Goal: Task Accomplishment & Management: Complete application form

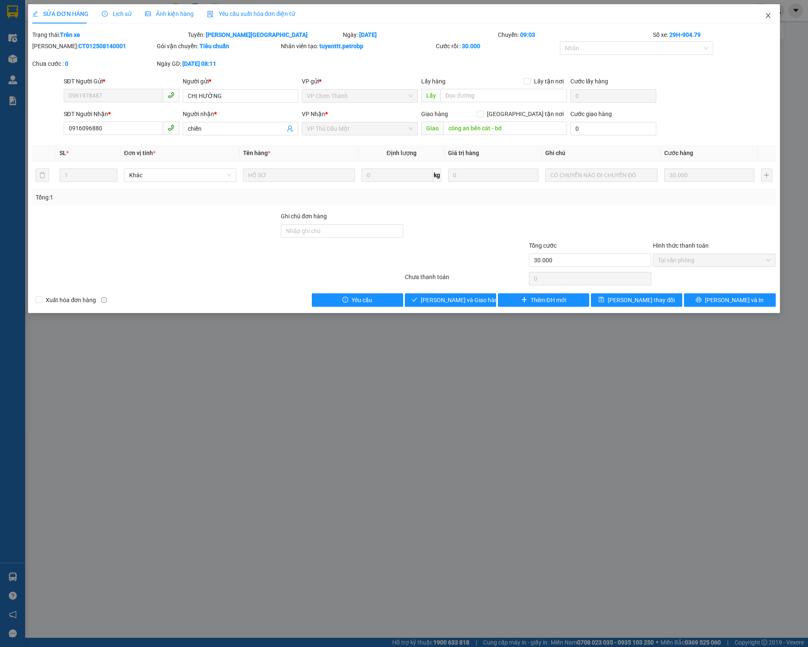
click at [771, 15] on icon "close" at bounding box center [768, 15] width 7 height 7
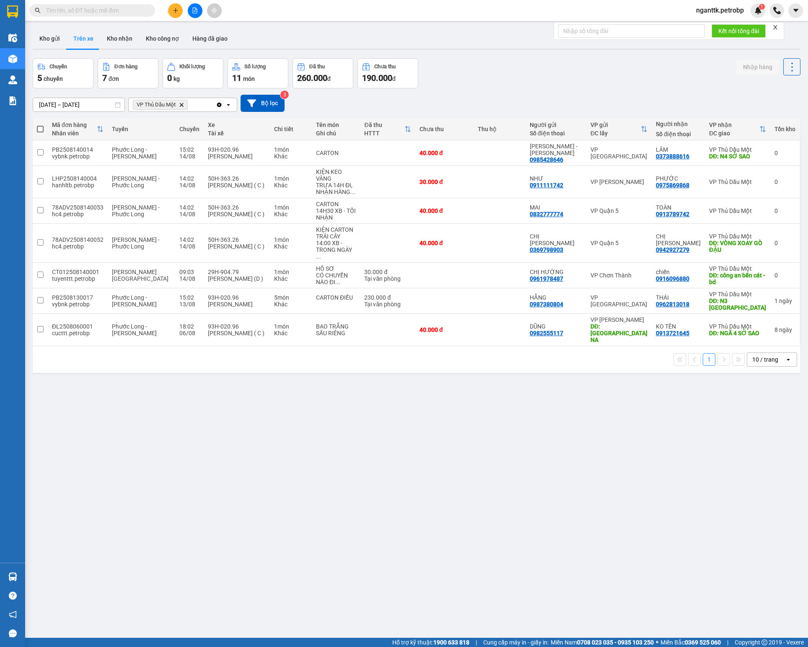
click at [88, 9] on input "text" at bounding box center [95, 10] width 99 height 9
click at [171, 13] on button at bounding box center [175, 10] width 15 height 15
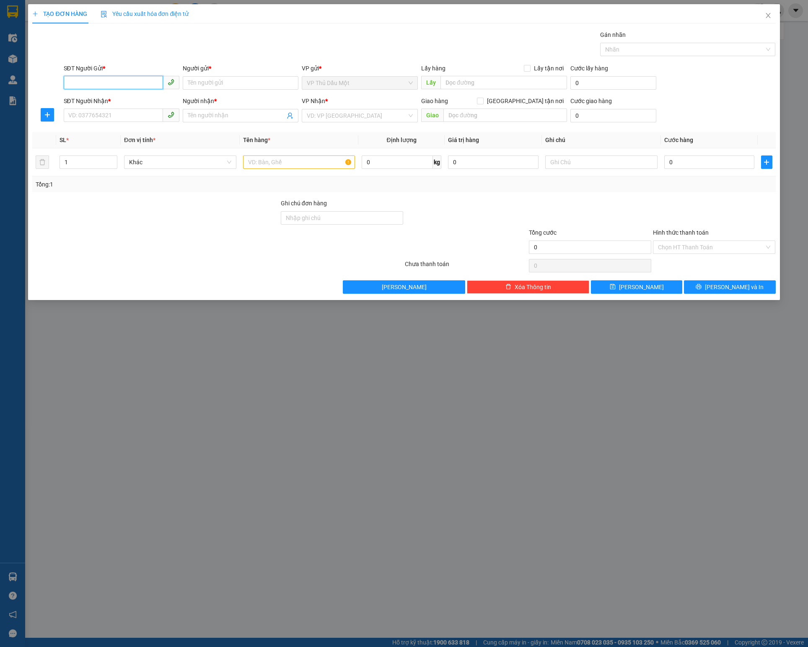
click at [101, 80] on input "SĐT Người Gửi *" at bounding box center [113, 82] width 99 height 13
click at [43, 118] on span "plus" at bounding box center [47, 115] width 13 height 7
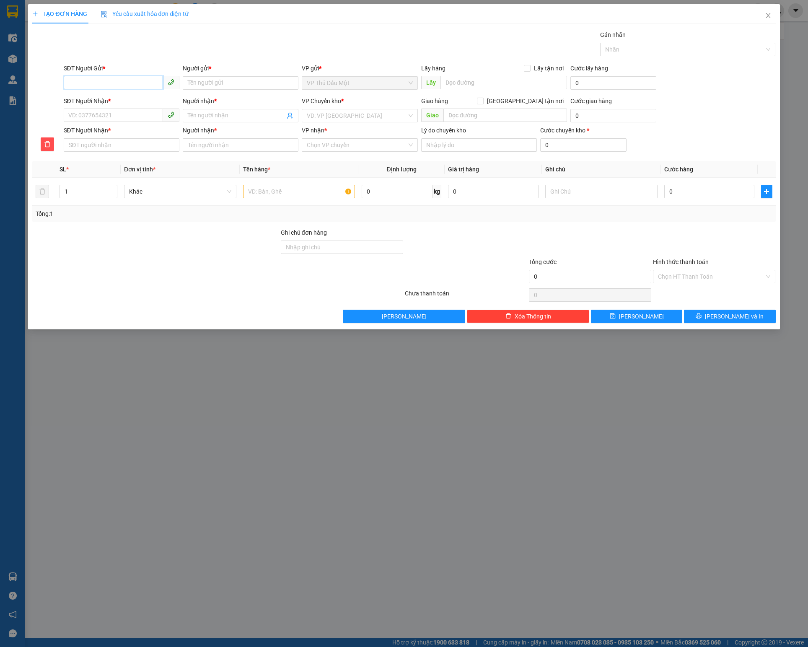
click at [101, 83] on input "SĐT Người Gửi *" at bounding box center [113, 82] width 99 height 13
type input "0374000626"
click at [122, 102] on div "0374000626 - HÔNG PHÚC" at bounding box center [122, 101] width 106 height 9
type input "HÔNG PHÚC"
type input "0868440238"
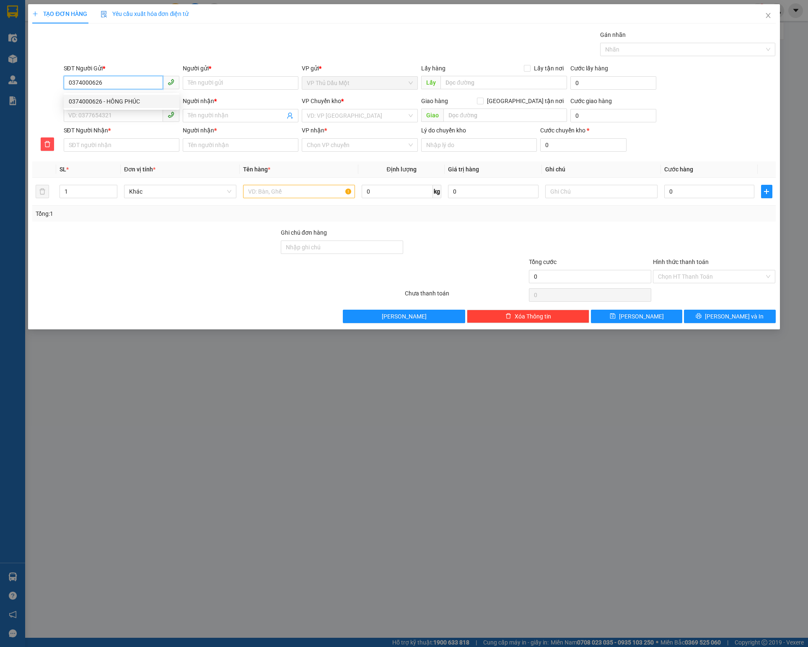
type input "TIẾN LƯỢNG"
type input "0868440238"
type input "TIẾN LƯỢNG"
type input "180.000"
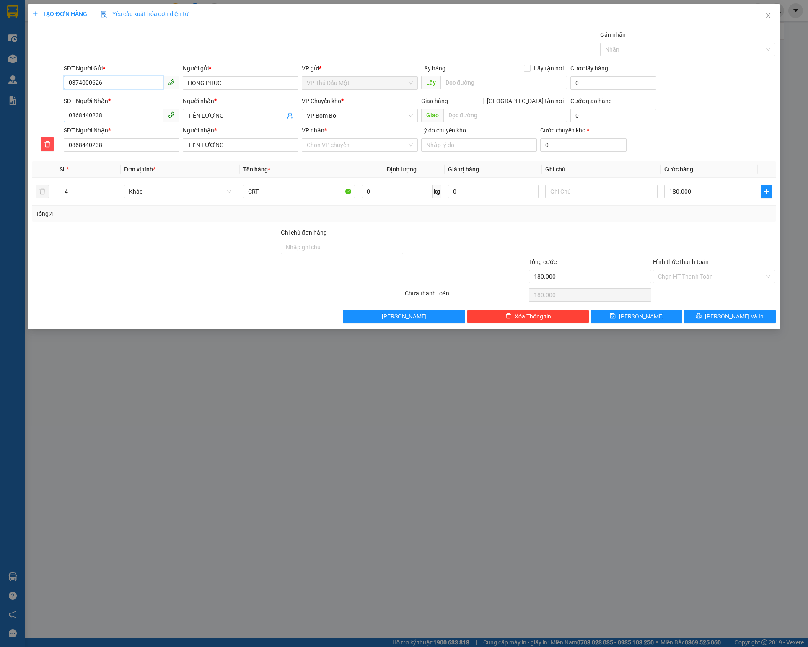
type input "0374000626"
click at [135, 118] on input "0868440238" at bounding box center [113, 115] width 99 height 13
type input "0"
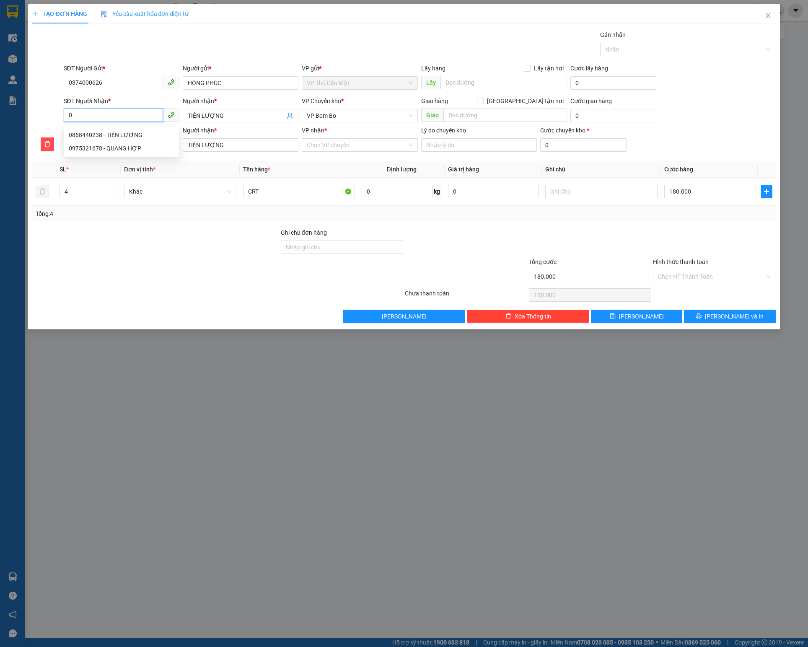
type input "09"
type input "098"
type input "0985"
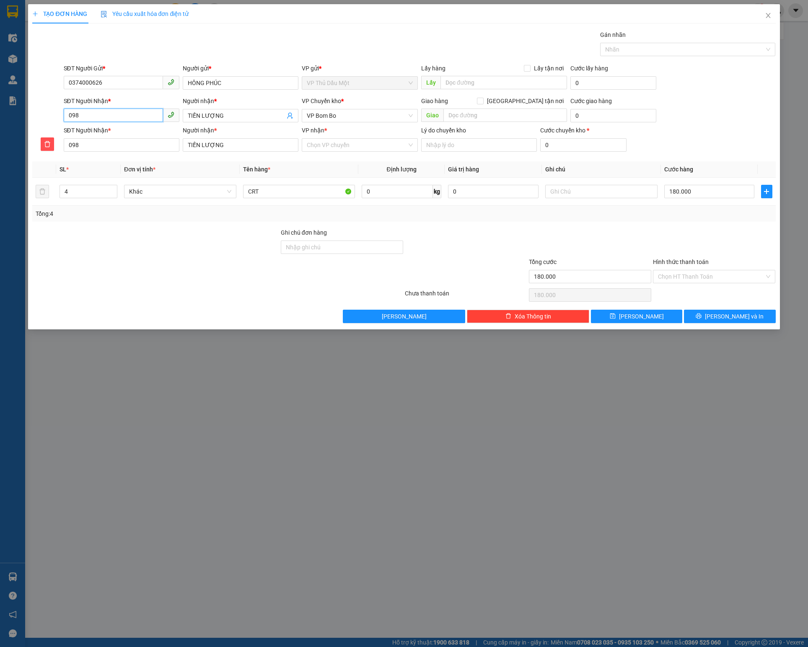
type input "0985"
type input "09856"
type input "098565"
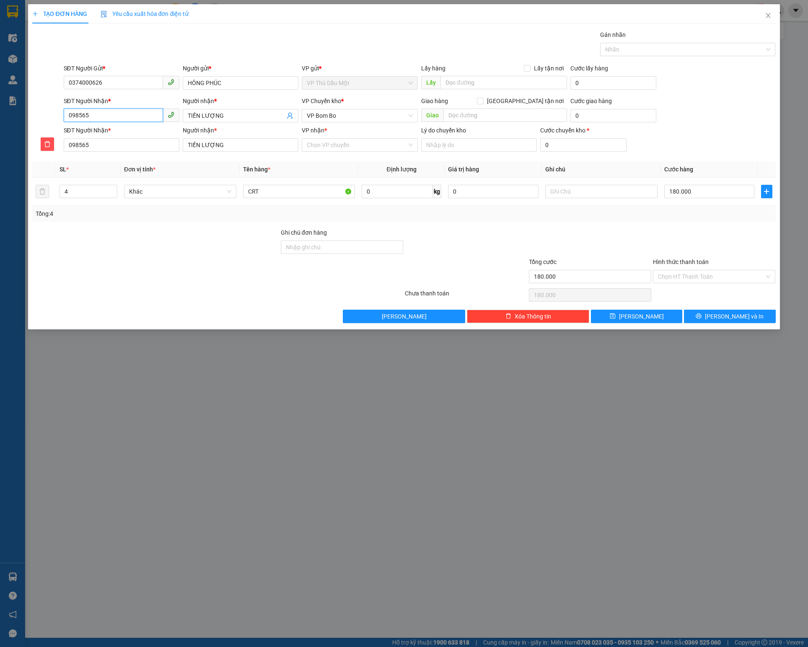
type input "0985655"
type input "09856557"
type input "098565578"
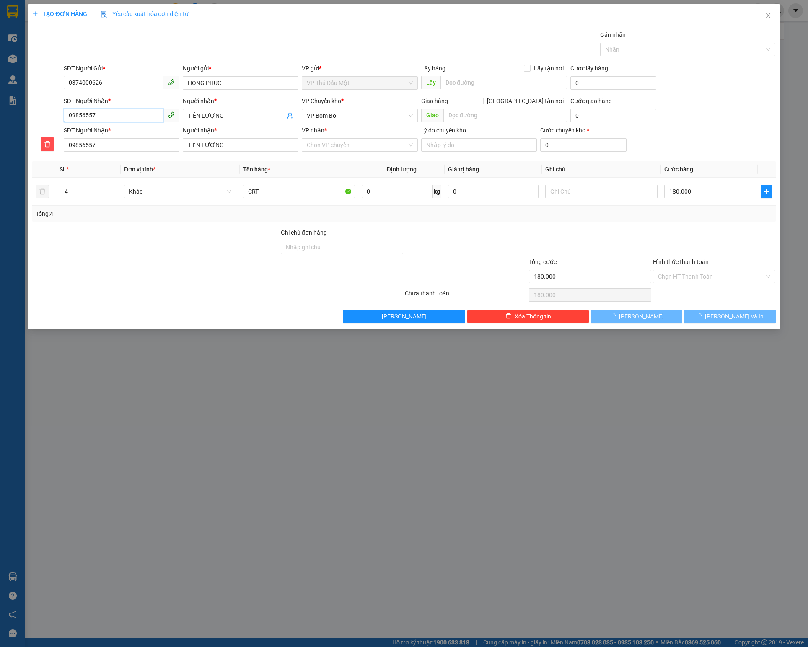
type input "098565578"
type input "0985655786"
click at [231, 116] on input "TIẾN LƯỢNG" at bounding box center [236, 115] width 97 height 9
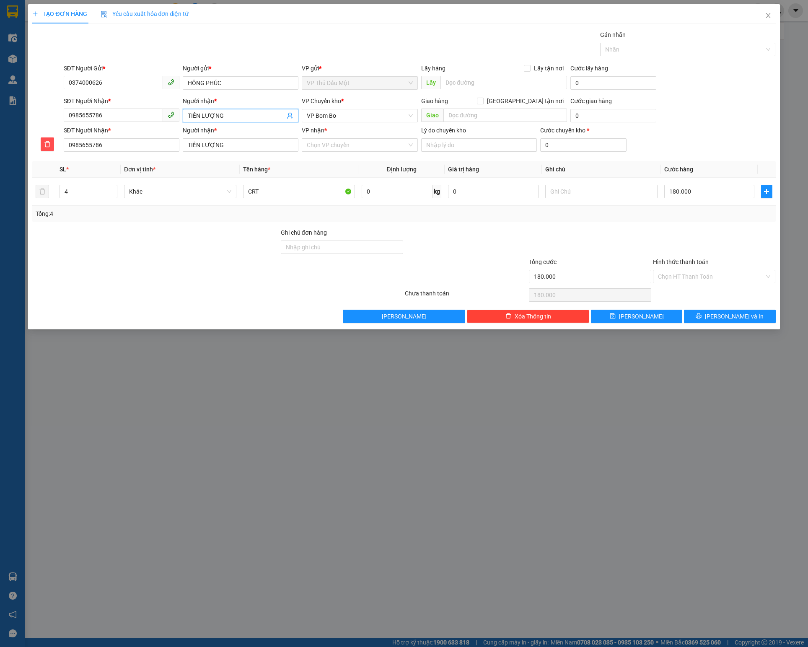
click at [231, 116] on input "TIẾN LƯỢNG" at bounding box center [236, 115] width 97 height 9
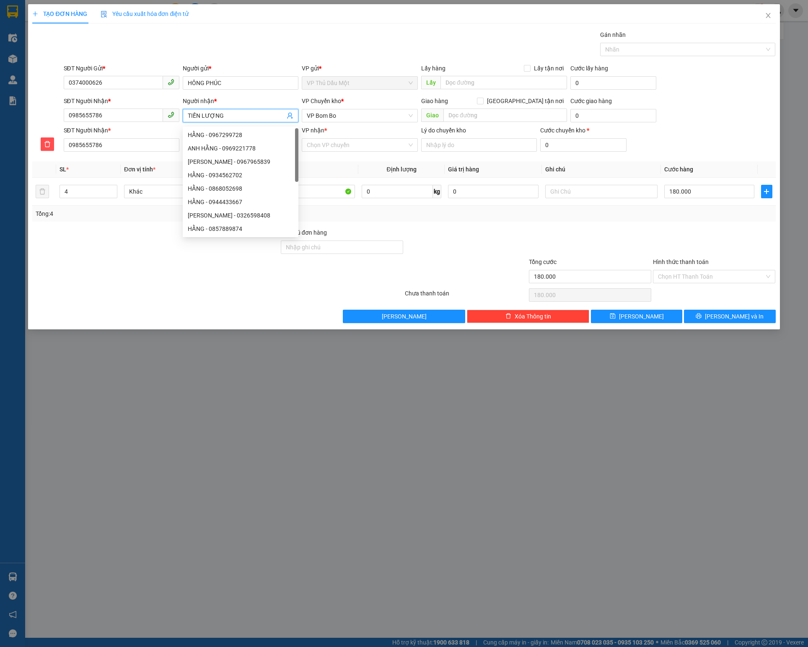
click at [231, 116] on input "TIẾN LƯỢNG" at bounding box center [236, 115] width 97 height 9
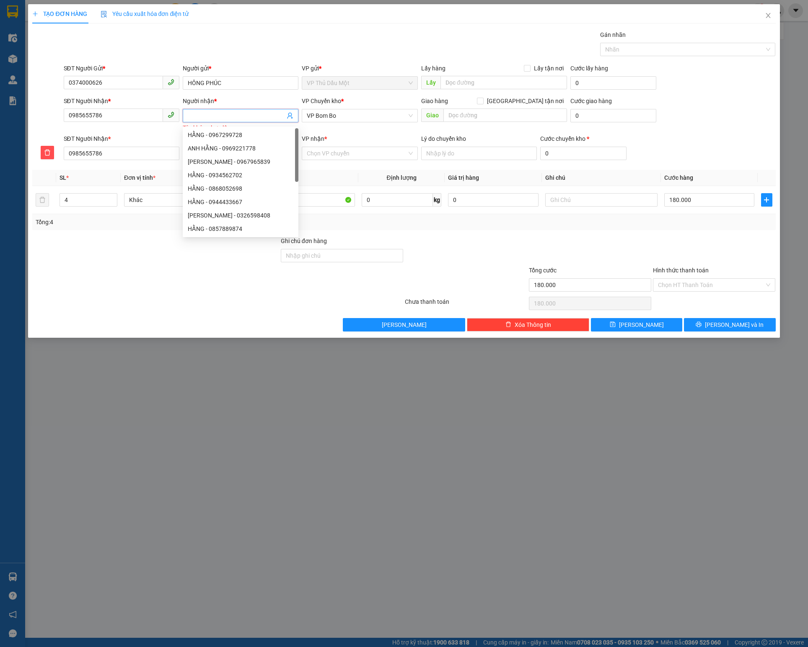
type input "T"
type input "TR"
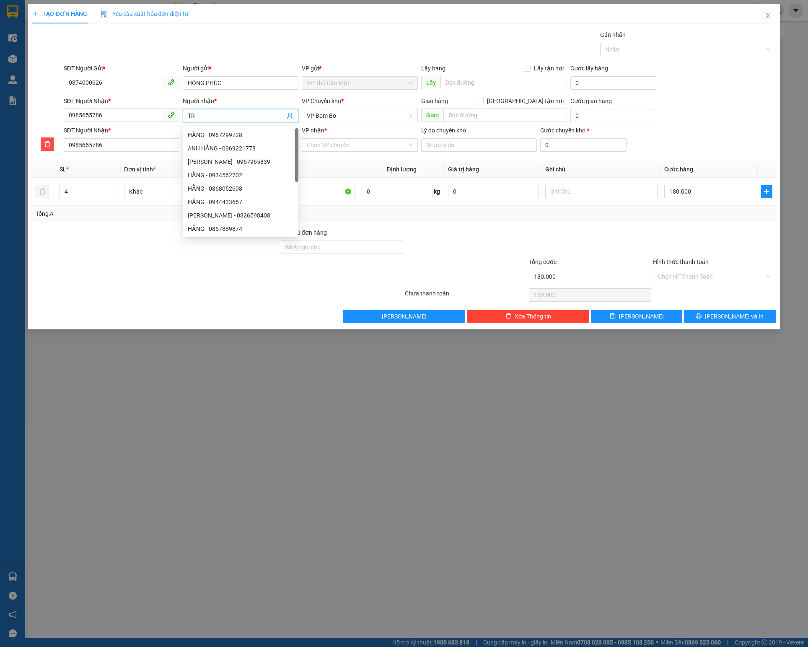
type input "TRU"
type input "TRUO"
type input "TRƯƠ"
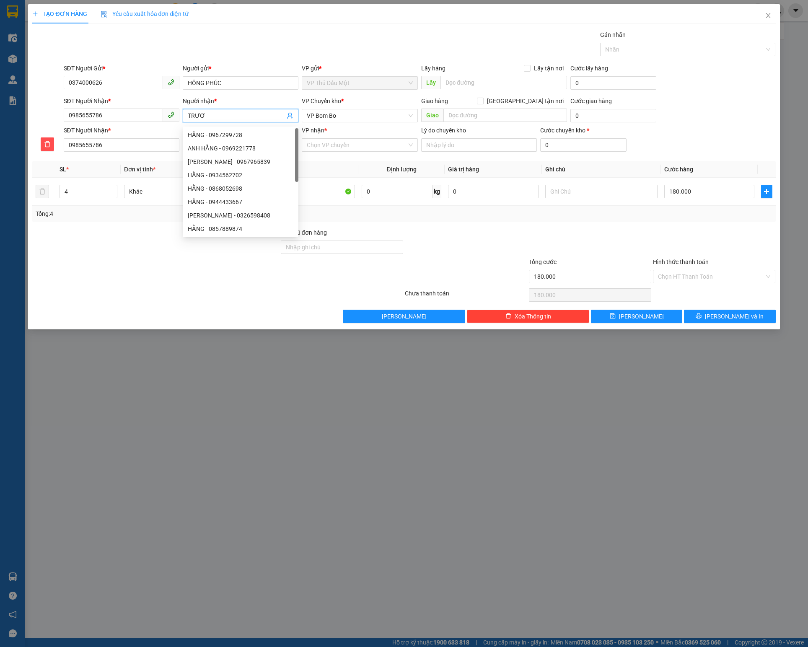
type input "TRƯƠ"
type input "TRƯỜ"
type input "TRƯỜN"
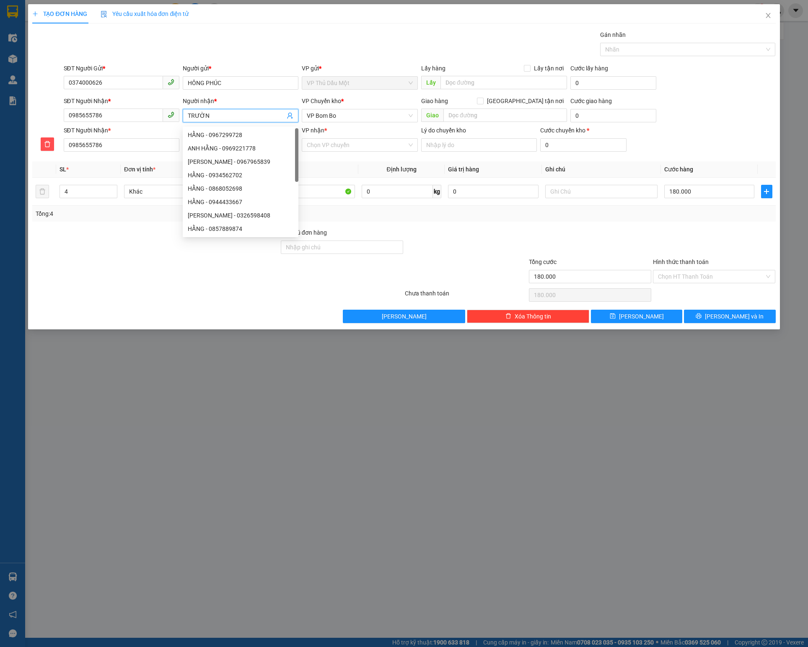
type input "TRƯỜNG"
click at [350, 117] on span "VP Bom Bo" at bounding box center [360, 115] width 106 height 13
type input "TRƯỜNG"
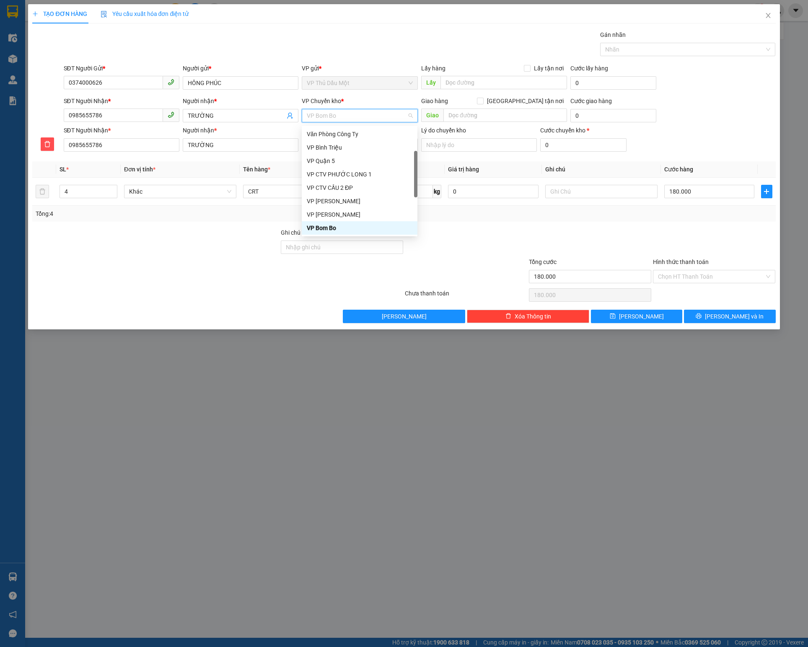
type input "C"
type input "D"
type input "Đ"
click at [309, 226] on div "VP Đồng Xoài" at bounding box center [360, 227] width 106 height 9
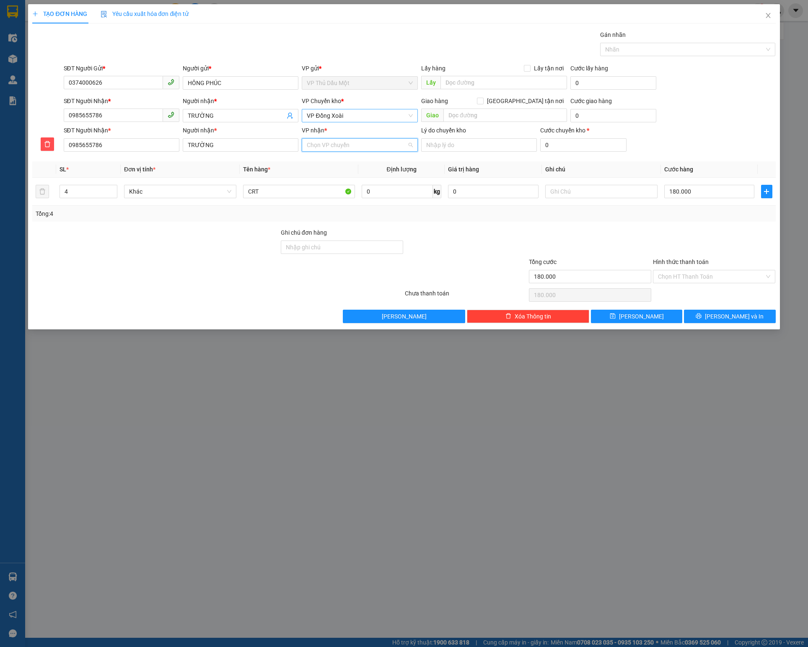
click at [334, 143] on input "VP nhận *" at bounding box center [357, 145] width 100 height 13
type input "CHO"
click at [333, 167] on div "VP Chơn Thành" at bounding box center [360, 164] width 106 height 9
click at [291, 195] on input "CRT" at bounding box center [299, 191] width 112 height 13
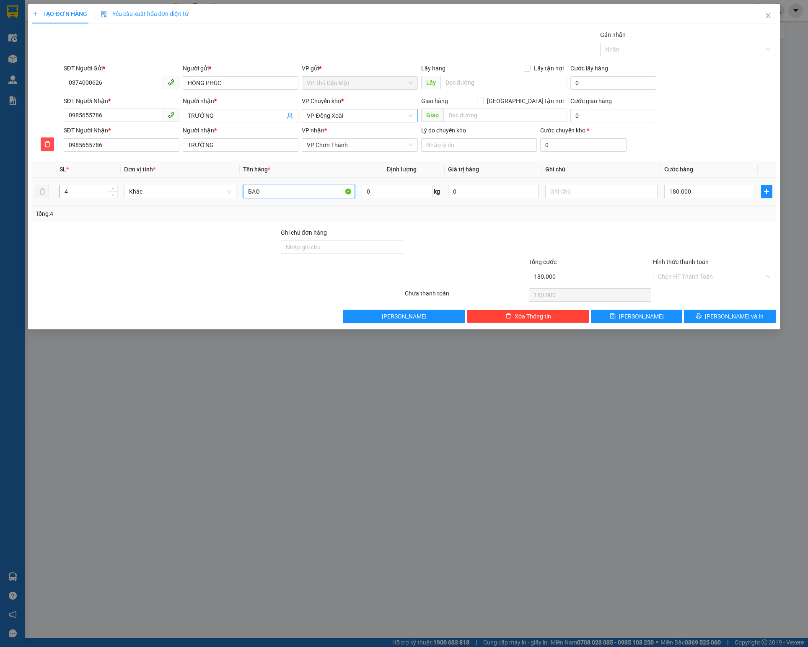
type input "BAO"
click at [101, 193] on input "4" at bounding box center [88, 191] width 57 height 13
type input "1"
click at [695, 195] on input "180.000" at bounding box center [709, 191] width 91 height 13
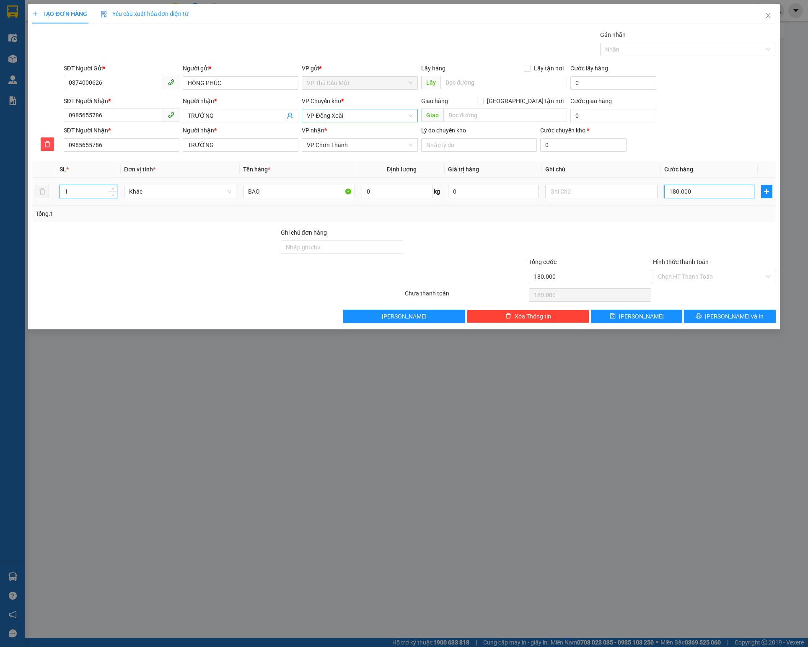
type input "0"
type input "5"
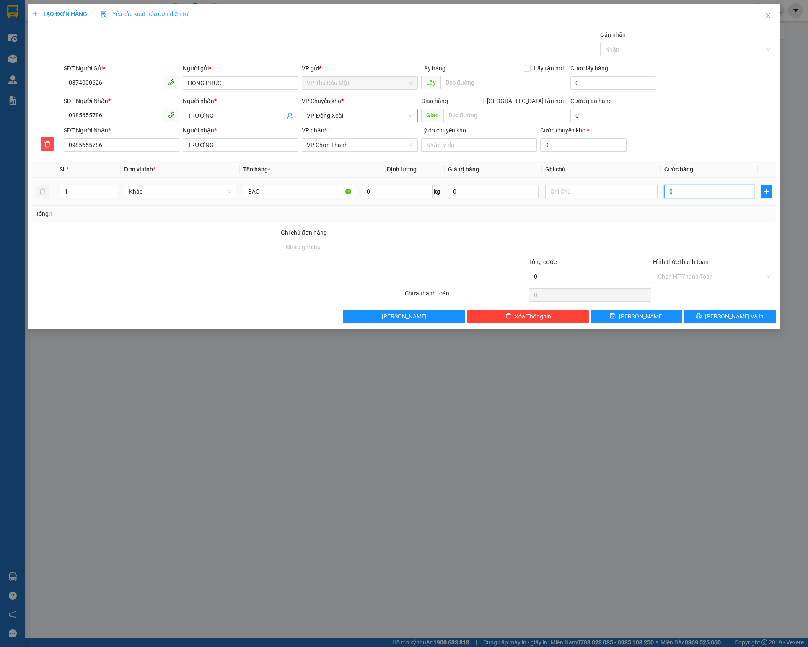
type input "05"
type input "50"
type input "050"
type input "50.000"
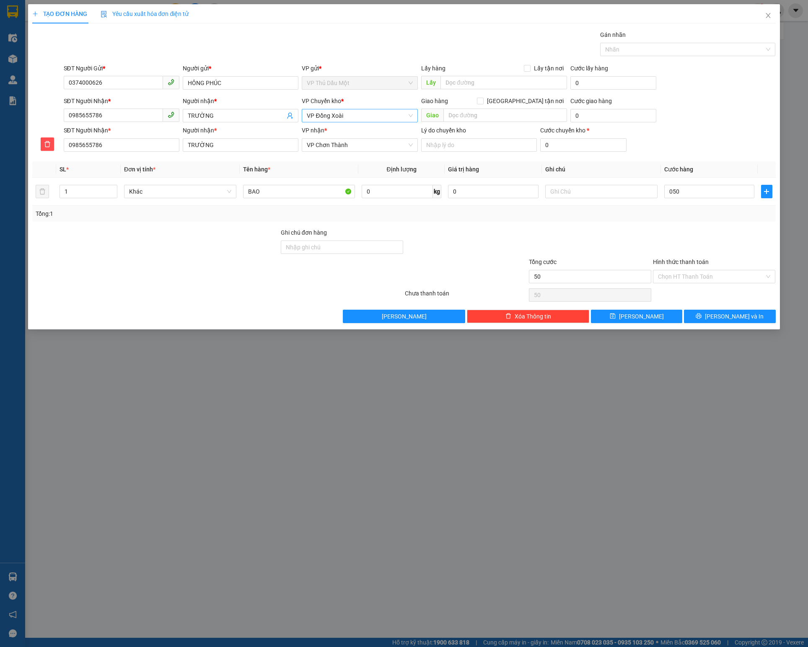
type input "50.000"
click at [605, 235] on div at bounding box center [590, 242] width 124 height 29
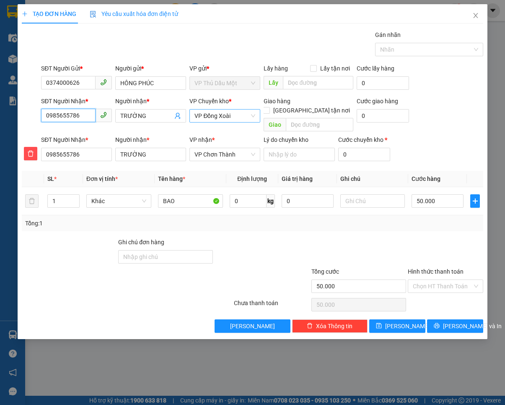
click at [59, 114] on input "0985655786" at bounding box center [68, 115] width 54 height 13
click at [68, 114] on input "0985655786" at bounding box center [68, 115] width 54 height 13
click at [80, 115] on input "0985655786" at bounding box center [68, 115] width 54 height 13
click at [470, 321] on span "Lưu và In" at bounding box center [472, 325] width 59 height 9
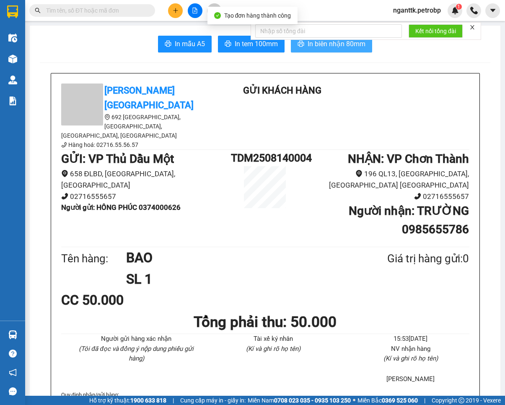
click at [308, 49] on button "In biên nhận 80mm" at bounding box center [331, 44] width 81 height 17
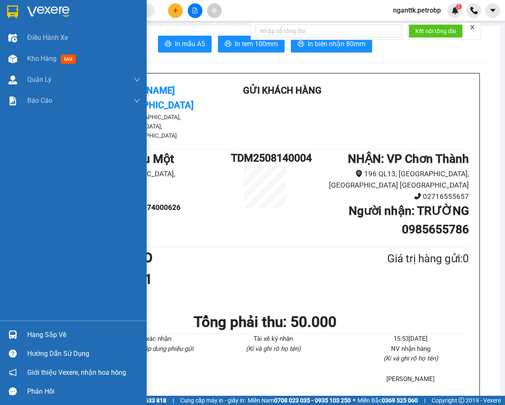
click at [13, 338] on img at bounding box center [12, 334] width 9 height 9
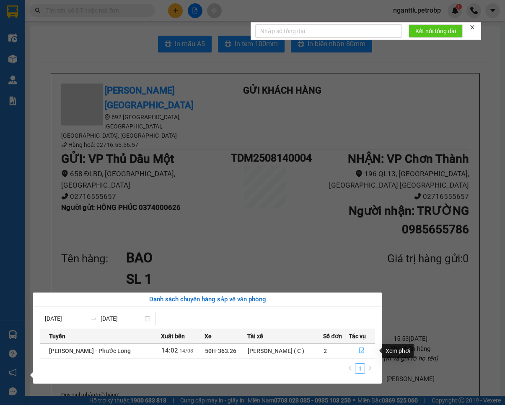
click at [361, 351] on icon "file-done" at bounding box center [362, 350] width 5 height 6
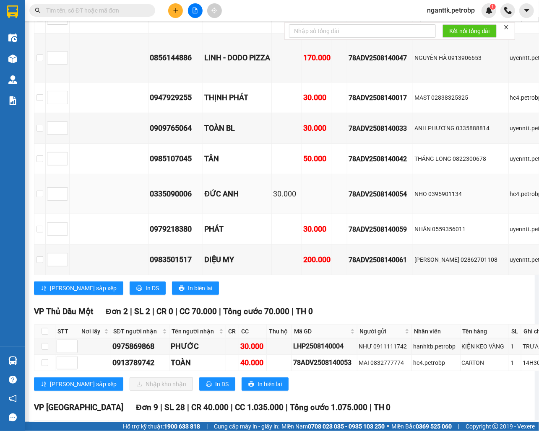
scroll to position [1900, 0]
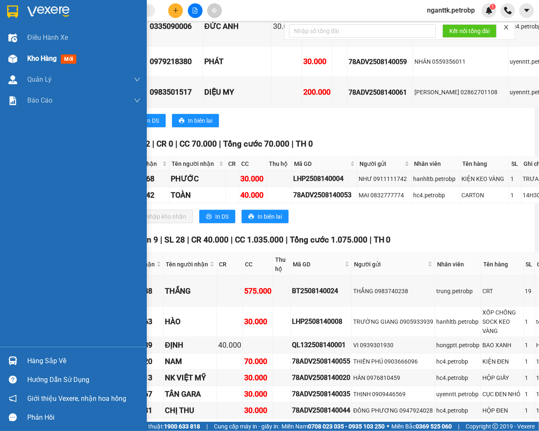
click at [46, 55] on span "Kho hàng" at bounding box center [41, 58] width 29 height 8
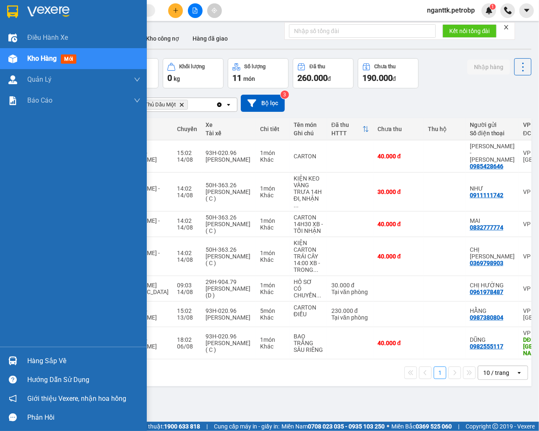
click at [14, 359] on img at bounding box center [12, 361] width 9 height 9
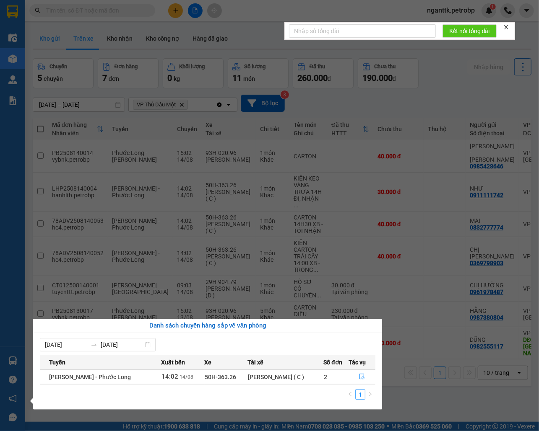
click at [42, 34] on section "Kết quả tìm kiếm ( 0 ) Bộ lọc No Data nganttk.petrobp 1 Điều hành xe Kho hàng m…" at bounding box center [269, 215] width 539 height 431
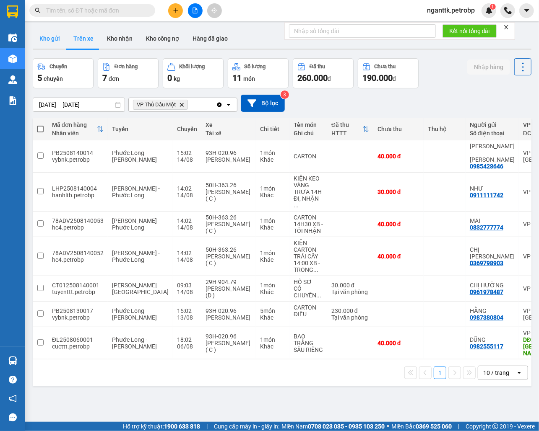
click at [46, 34] on button "Kho gửi" at bounding box center [50, 39] width 34 height 20
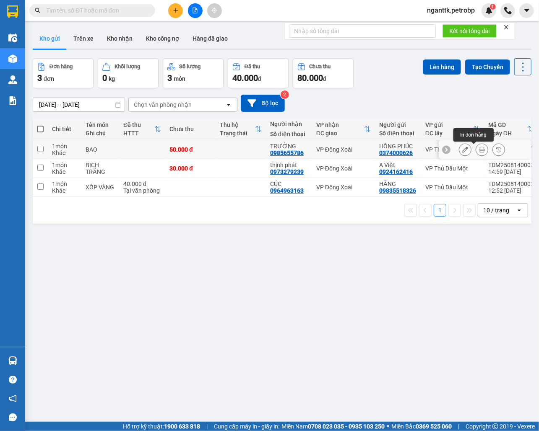
click at [479, 150] on icon at bounding box center [482, 150] width 6 height 6
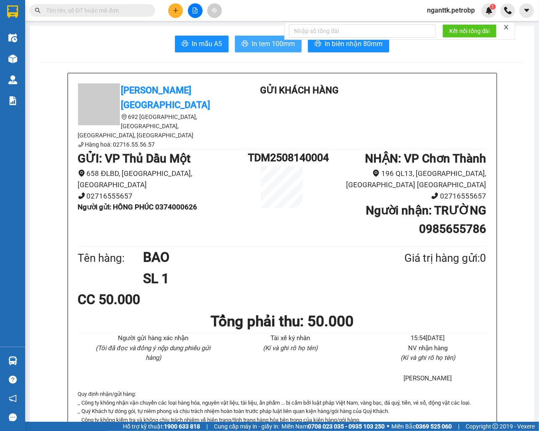
click at [278, 41] on span "In tem 100mm" at bounding box center [273, 44] width 43 height 10
click at [257, 49] on span "In tem 100mm" at bounding box center [273, 44] width 43 height 10
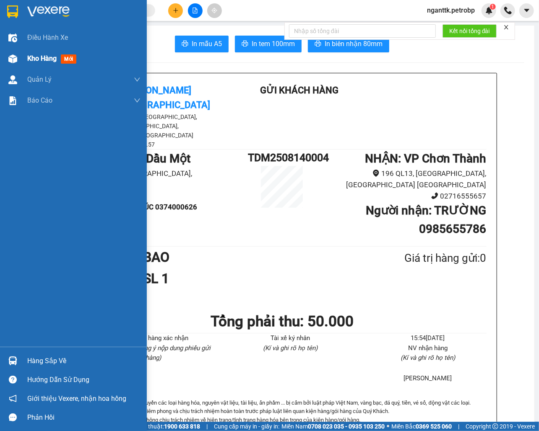
click at [36, 52] on div "Kho hàng mới" at bounding box center [83, 58] width 113 height 21
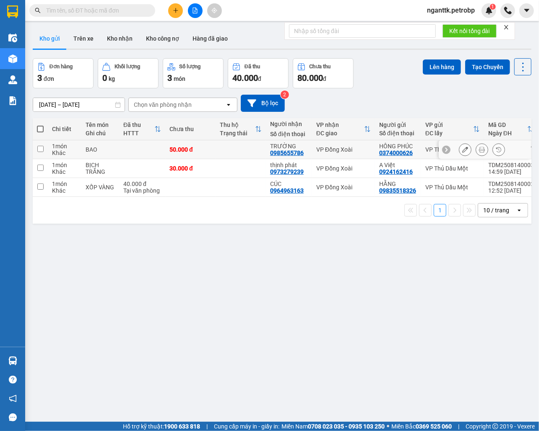
click at [226, 151] on td at bounding box center [240, 149] width 50 height 19
checkbox input "true"
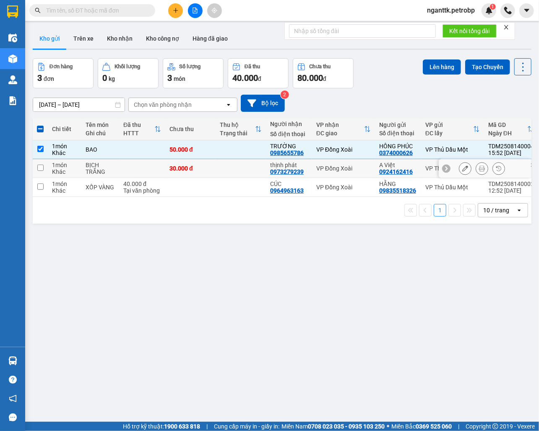
click at [228, 169] on td at bounding box center [240, 168] width 50 height 19
checkbox input "true"
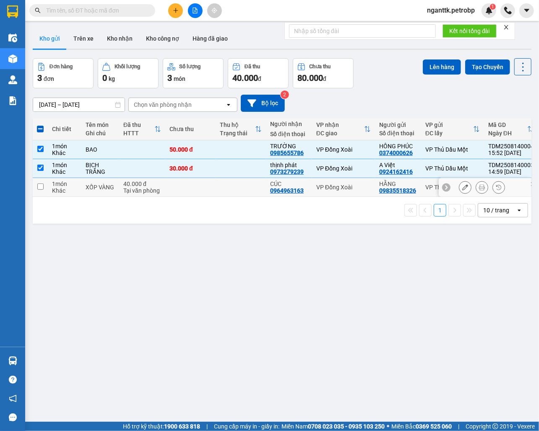
click at [227, 188] on td at bounding box center [240, 187] width 50 height 19
checkbox input "true"
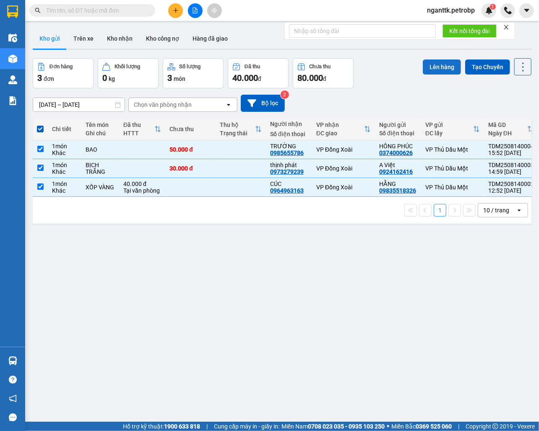
click at [431, 61] on button "Lên hàng" at bounding box center [442, 67] width 38 height 15
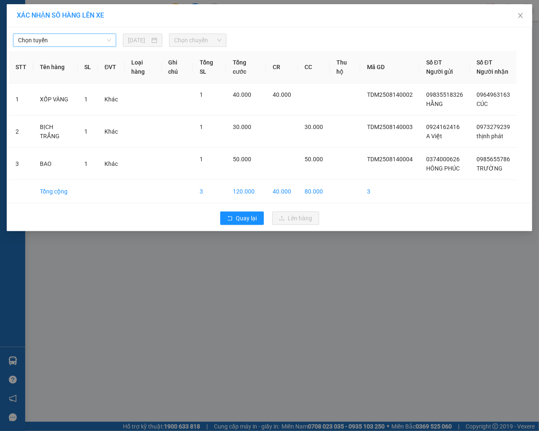
drag, startPoint x: 89, startPoint y: 47, endPoint x: 88, endPoint y: 42, distance: 5.5
click at [88, 47] on div "Chọn tuyến 14/08/2025 Chọn chuyến STT Tên hàng SL ĐVT Loại hàng Ghi chú Tổng SL…" at bounding box center [269, 129] width 525 height 204
click at [88, 41] on span "Chọn tuyến" at bounding box center [64, 40] width 93 height 13
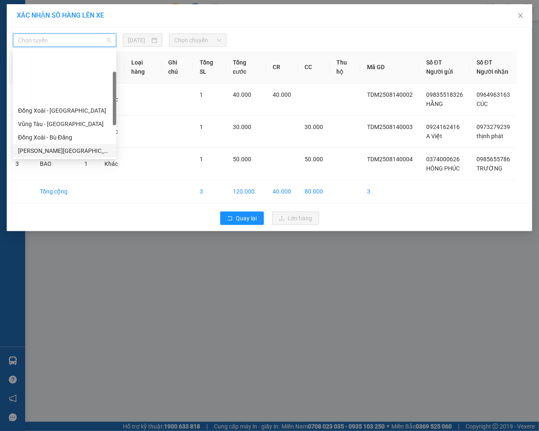
scroll to position [56, 0]
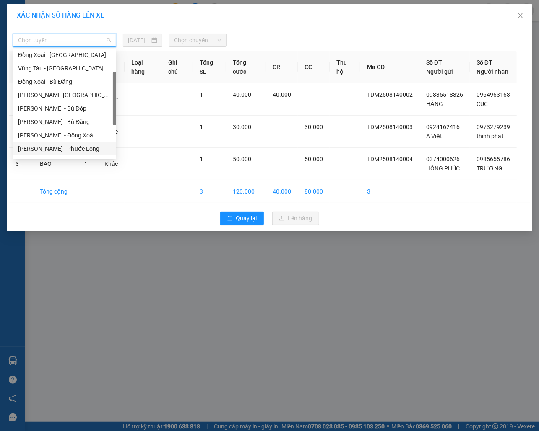
click at [74, 148] on div "Hồ Chí Minh - Phước Long" at bounding box center [64, 148] width 93 height 9
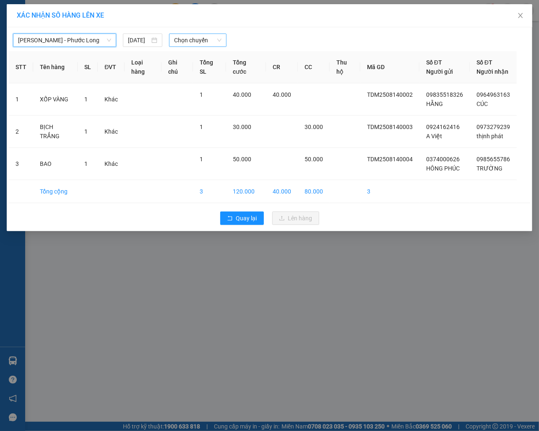
click at [189, 41] on span "Chọn chuyến" at bounding box center [197, 40] width 47 height 13
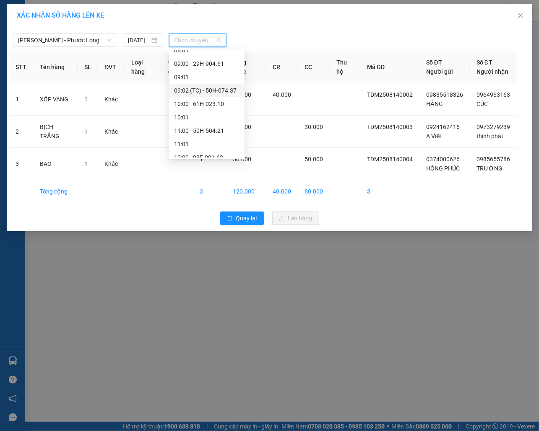
scroll to position [335, 0]
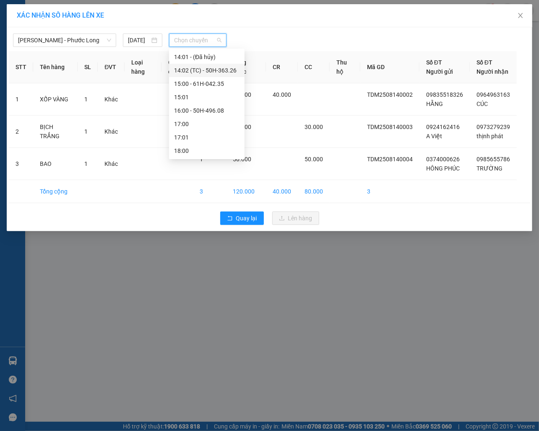
click at [217, 70] on div "14:02 (TC) - 50H-363.26" at bounding box center [206, 70] width 65 height 9
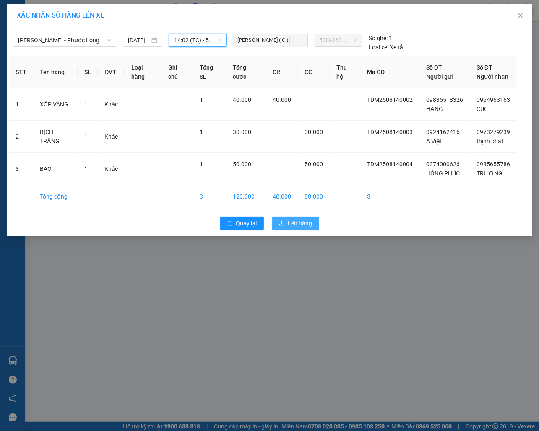
click at [297, 224] on span "Lên hàng" at bounding box center [300, 223] width 24 height 9
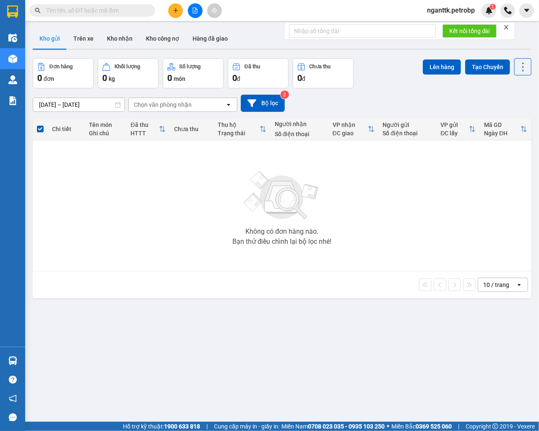
click at [49, 41] on button "Kho gửi" at bounding box center [50, 39] width 34 height 20
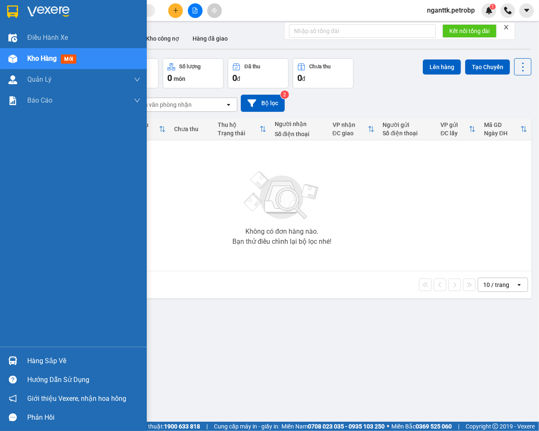
click at [13, 360] on img at bounding box center [12, 361] width 9 height 9
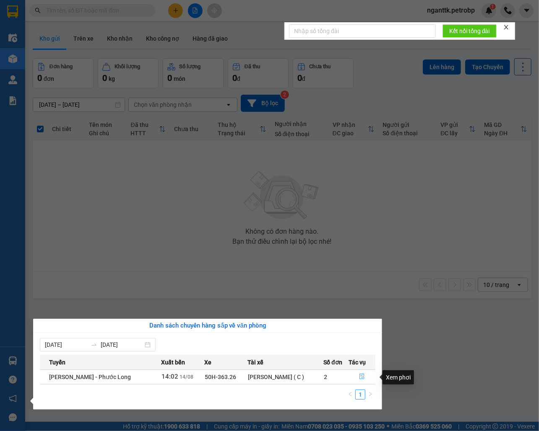
click at [361, 374] on icon "file-done" at bounding box center [362, 377] width 6 height 6
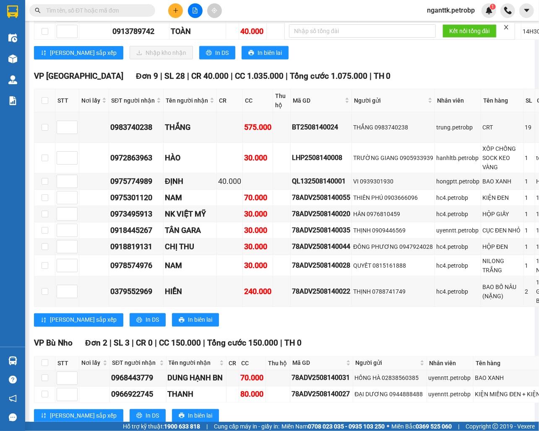
scroll to position [2006, 0]
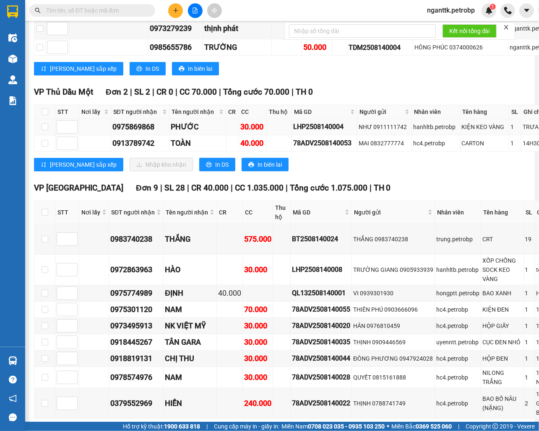
click at [122, 133] on div "0975869868" at bounding box center [139, 127] width 55 height 12
copy div "0975869868"
click at [137, 149] on div "0913789742" at bounding box center [139, 143] width 55 height 12
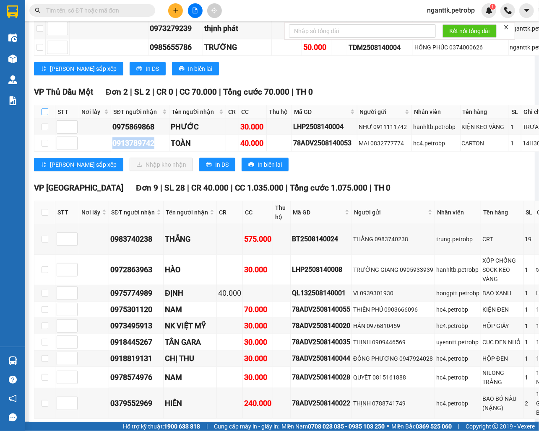
click at [43, 113] on input "checkbox" at bounding box center [44, 112] width 7 height 7
checkbox input "true"
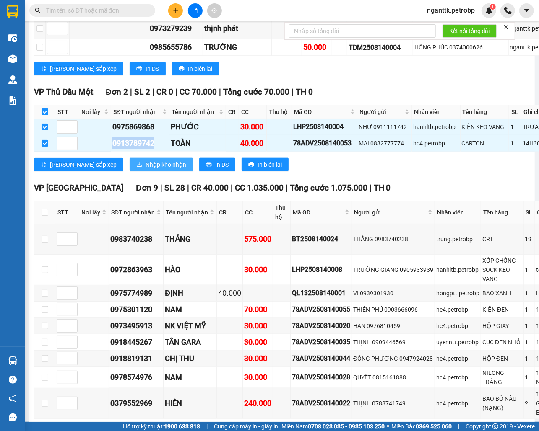
click at [130, 171] on button "Nhập kho nhận" at bounding box center [161, 164] width 63 height 13
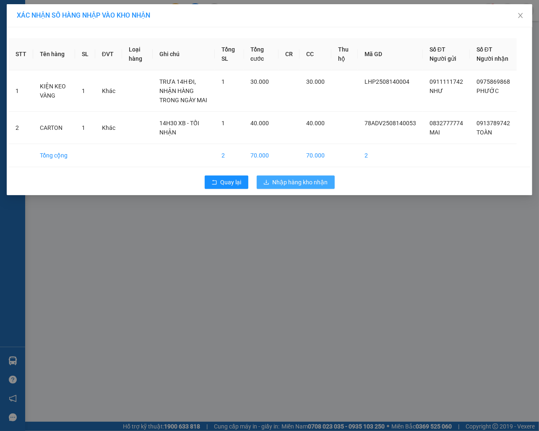
click at [278, 187] on span "Nhập hàng kho nhận" at bounding box center [299, 182] width 55 height 9
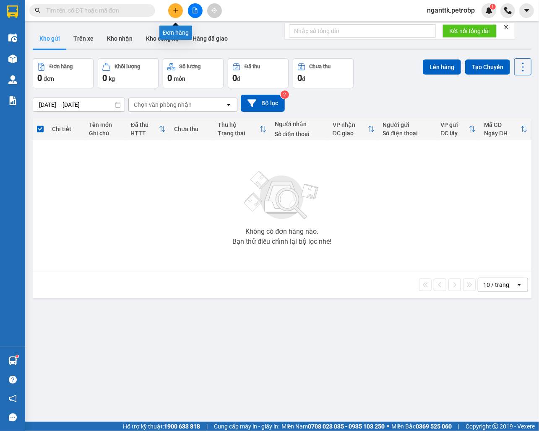
click at [171, 9] on button at bounding box center [175, 10] width 15 height 15
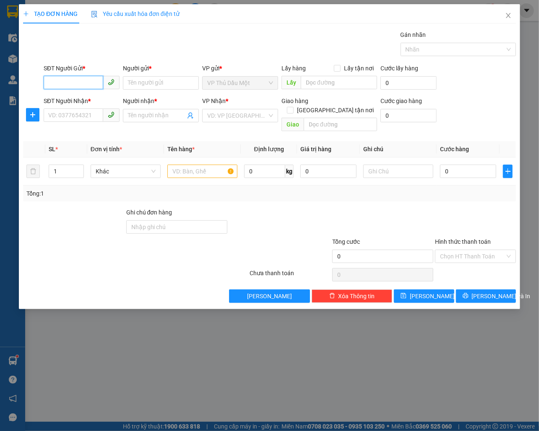
click at [71, 86] on input "SĐT Người Gửi *" at bounding box center [74, 82] width 60 height 13
type input "0963118008"
click at [89, 101] on div "0963118008 - PHÁT" at bounding box center [82, 100] width 66 height 9
type input "PHÁT"
type input "0357304567"
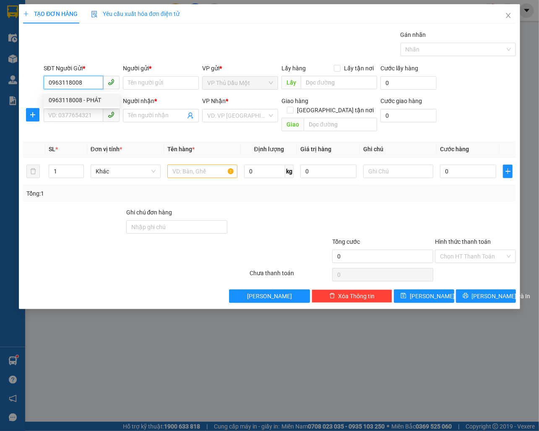
type input "DI"
type input "Mã này tối tx lấy lúc e xin về sớm. Nay e bù mã"
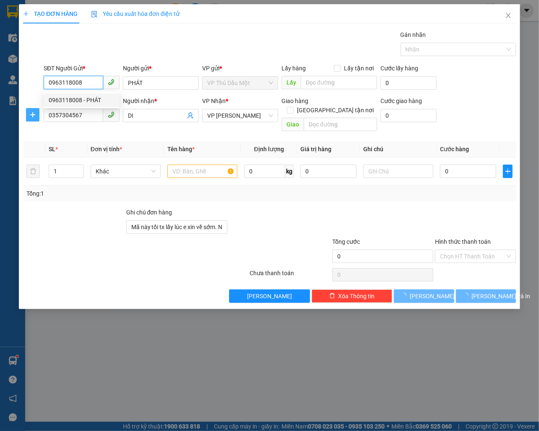
type input "40.000"
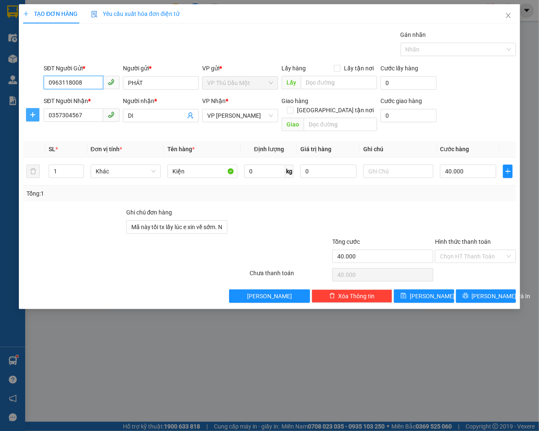
type input "0963118008"
click at [26, 116] on button "button" at bounding box center [32, 114] width 13 height 13
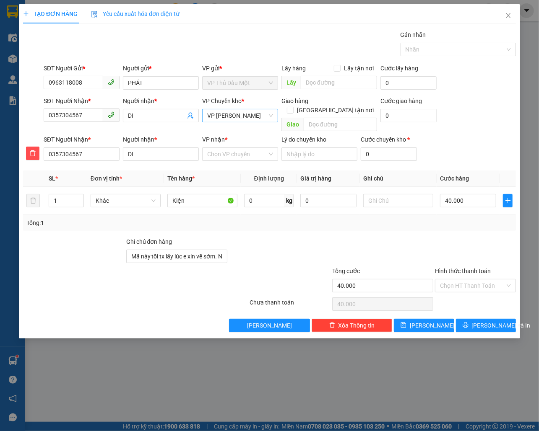
click at [227, 117] on span "VP Đức Liễu" at bounding box center [240, 115] width 66 height 13
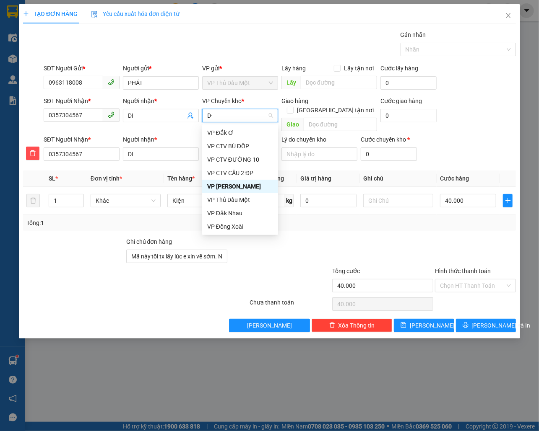
type input "D"
type input "Đ"
click at [226, 220] on div "VP Đồng Xoài" at bounding box center [240, 226] width 76 height 13
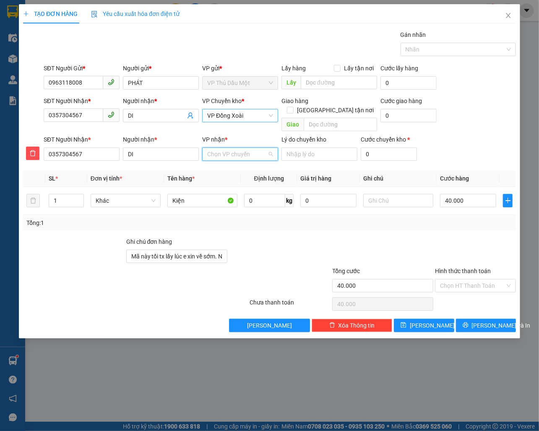
click at [217, 148] on input "VP nhận *" at bounding box center [237, 154] width 60 height 13
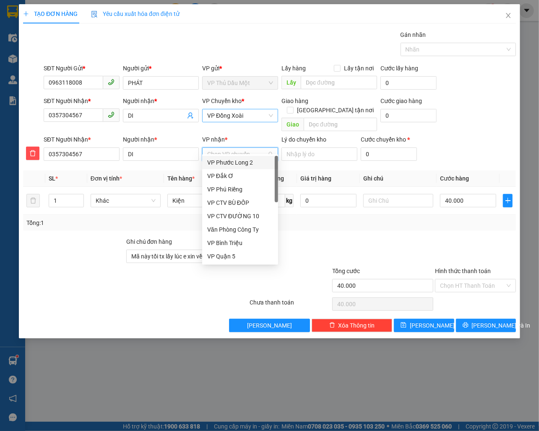
type input "D"
click at [233, 220] on div "VP Đức Liễu" at bounding box center [240, 216] width 66 height 9
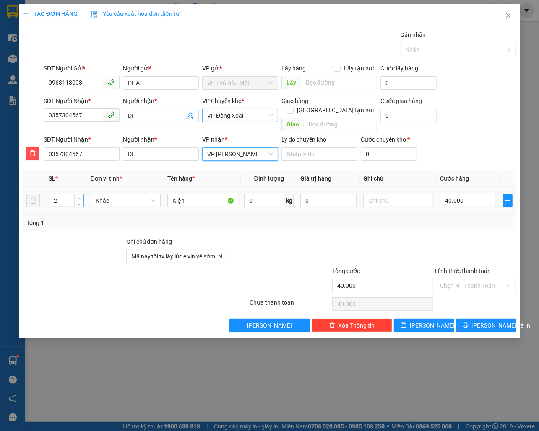
click at [75, 195] on span "Increase Value" at bounding box center [78, 199] width 9 height 8
type input "3"
click at [75, 195] on span "Increase Value" at bounding box center [78, 199] width 9 height 8
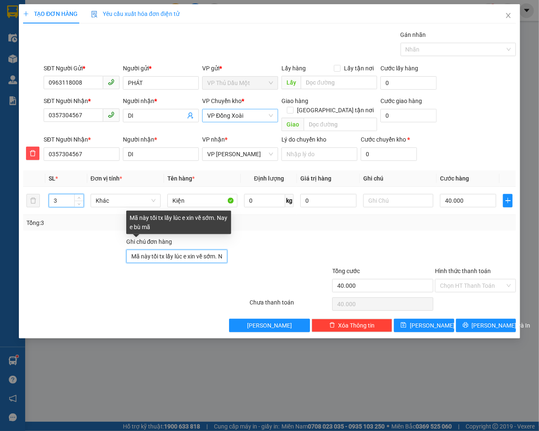
click at [201, 250] on input "Mã này tối tx lấy lúc e xin về sớm. Nay e bù mã" at bounding box center [176, 256] width 101 height 13
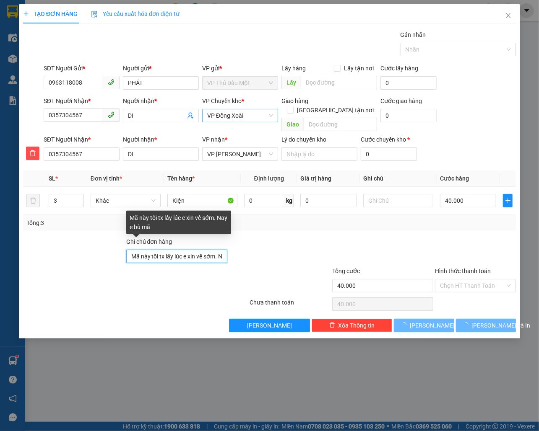
type input "0"
click at [201, 250] on input "Mã này tối tx lấy lúc e xin về sớm. Nay e bù mã" at bounding box center [176, 256] width 101 height 13
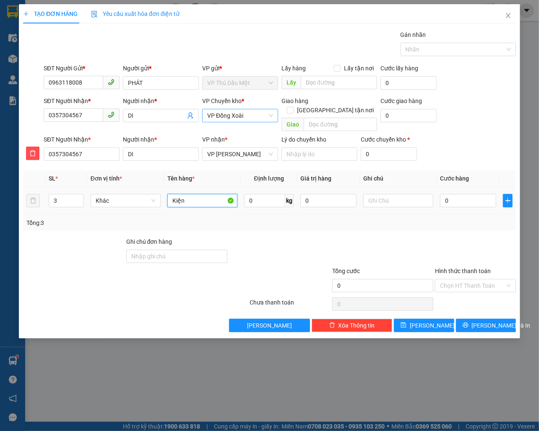
click at [212, 195] on input "Kiện" at bounding box center [202, 200] width 70 height 13
type input "2 BAO XANH + 1 XỐP VÀNG"
click at [460, 194] on input "0" at bounding box center [468, 200] width 56 height 13
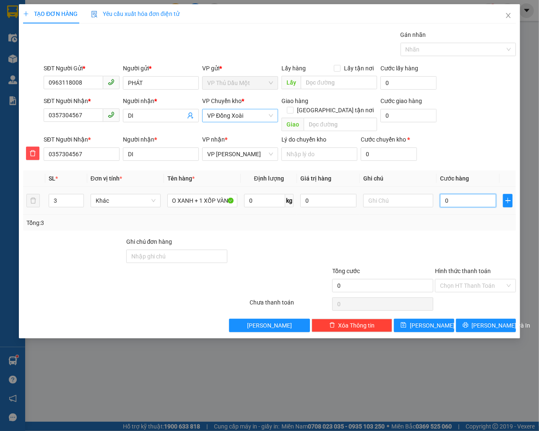
scroll to position [0, 0]
type input "1"
type input "14"
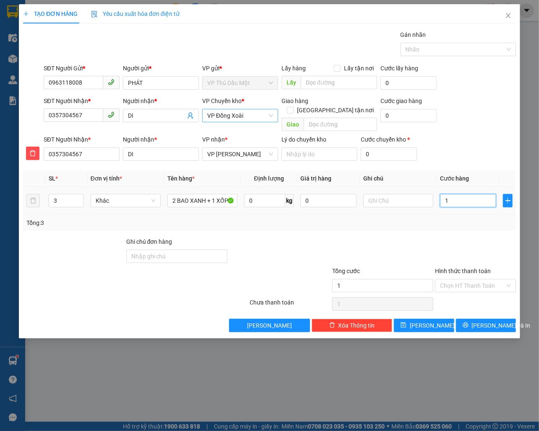
type input "14"
type input "140"
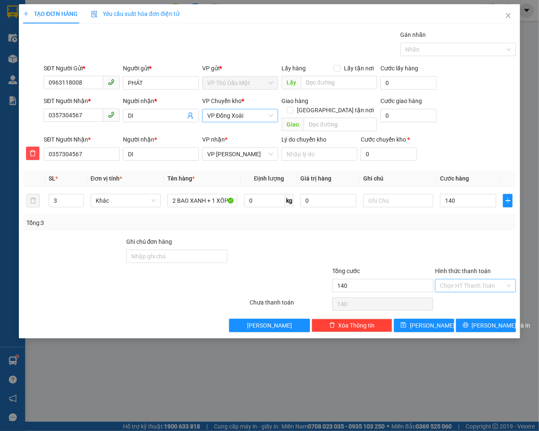
type input "140.000"
click at [453, 280] on input "Hình thức thanh toán" at bounding box center [472, 286] width 65 height 13
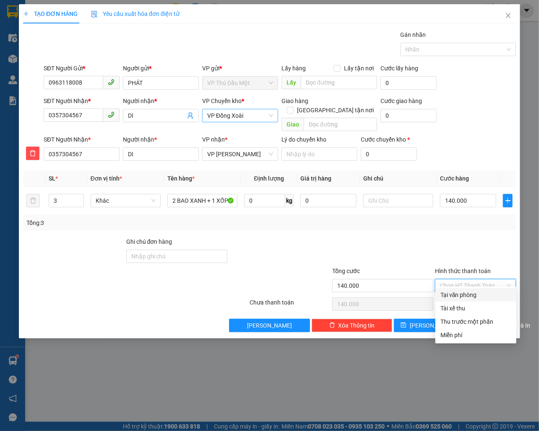
click at [459, 297] on div "Tại văn phòng" at bounding box center [475, 294] width 71 height 9
type input "0"
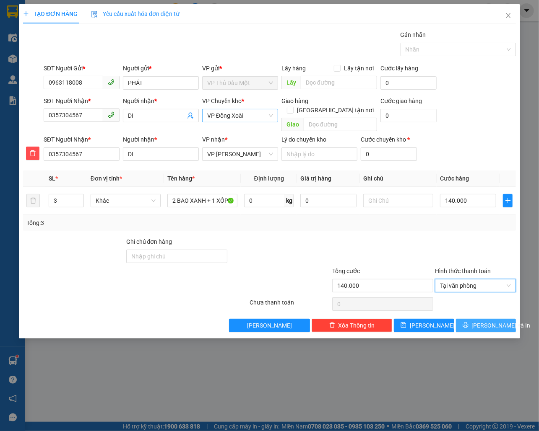
click at [480, 321] on span "Lưu và In" at bounding box center [501, 325] width 59 height 9
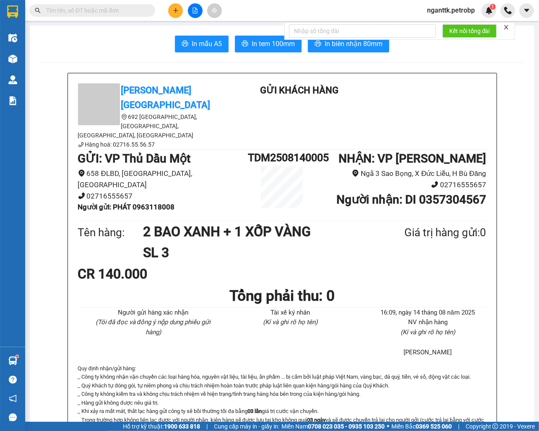
click at [274, 150] on h1 "TDM2508140005" at bounding box center [282, 158] width 68 height 16
copy h1 "TDM2508140005"
click at [355, 47] on span "In biên nhận 80mm" at bounding box center [353, 44] width 58 height 10
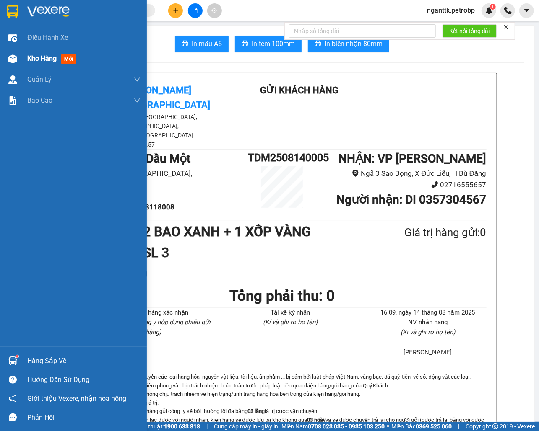
click at [19, 56] on div at bounding box center [12, 59] width 15 height 15
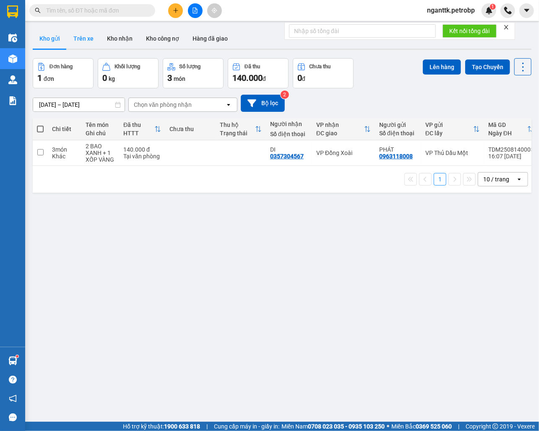
click at [83, 37] on button "Trên xe" at bounding box center [84, 39] width 34 height 20
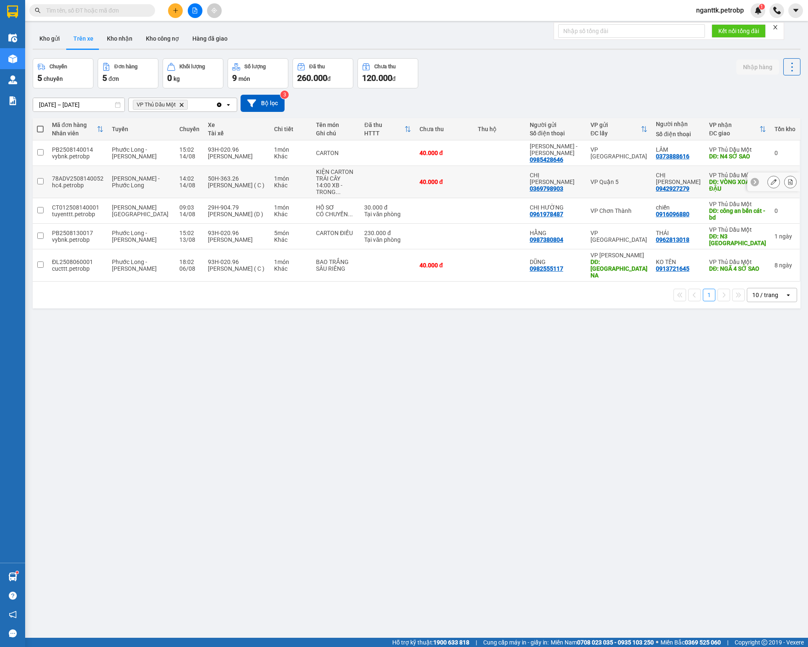
click at [768, 189] on button at bounding box center [774, 182] width 12 height 15
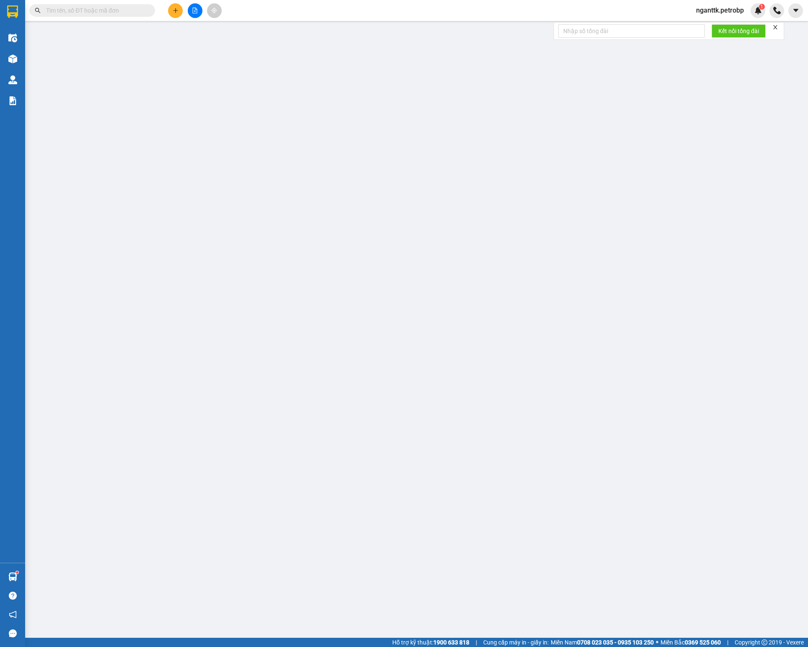
type input "0369798903"
type input "CHỊ HÀ"
type input "0942927279"
type input "CHỊ QUỲNH"
type input "VÒNG XOAY GÒ ĐẬU"
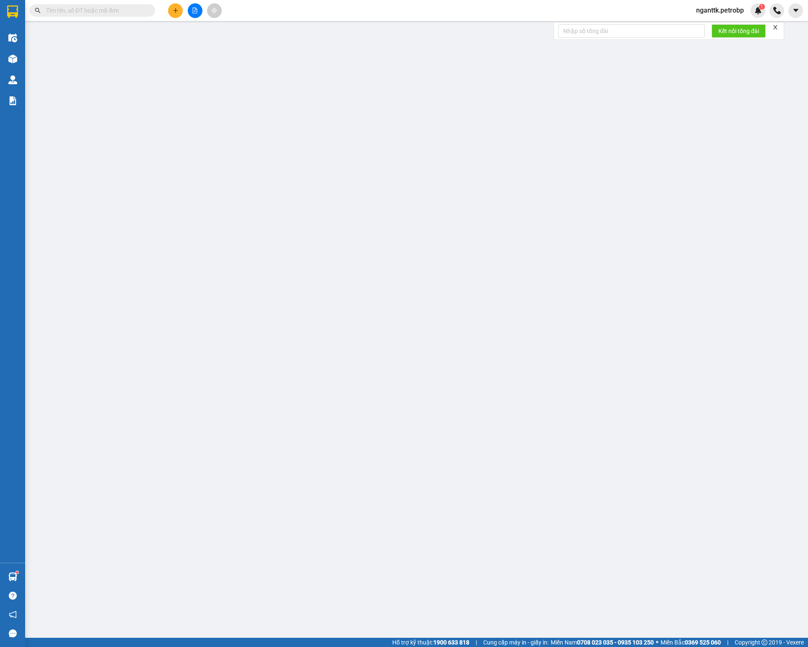
type input "40.000"
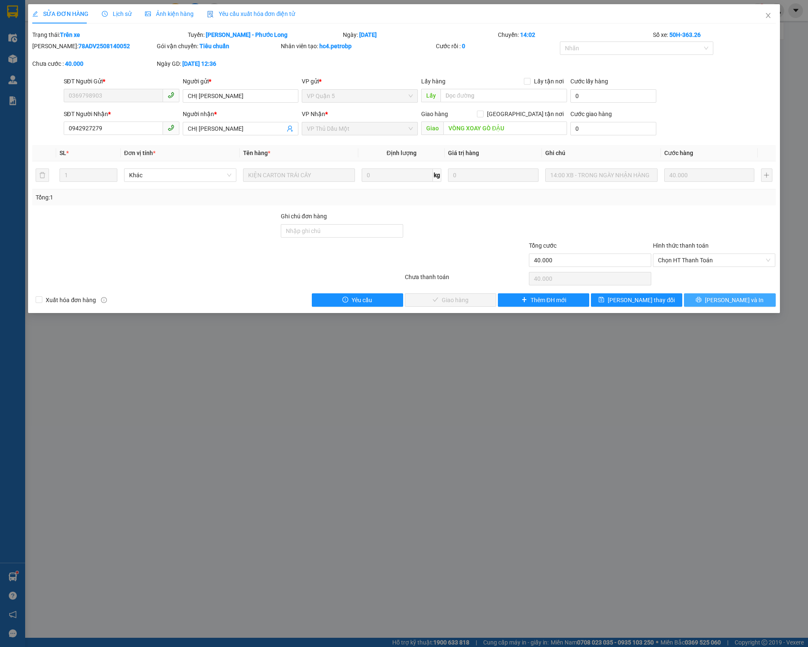
click at [717, 299] on button "Lưu và In" at bounding box center [729, 299] width 91 height 13
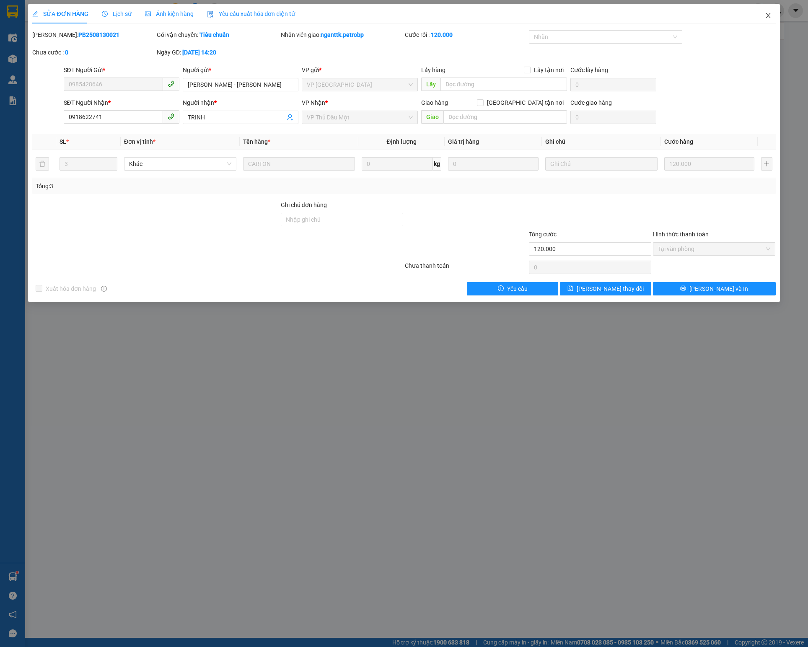
click at [765, 15] on icon "close" at bounding box center [768, 15] width 7 height 7
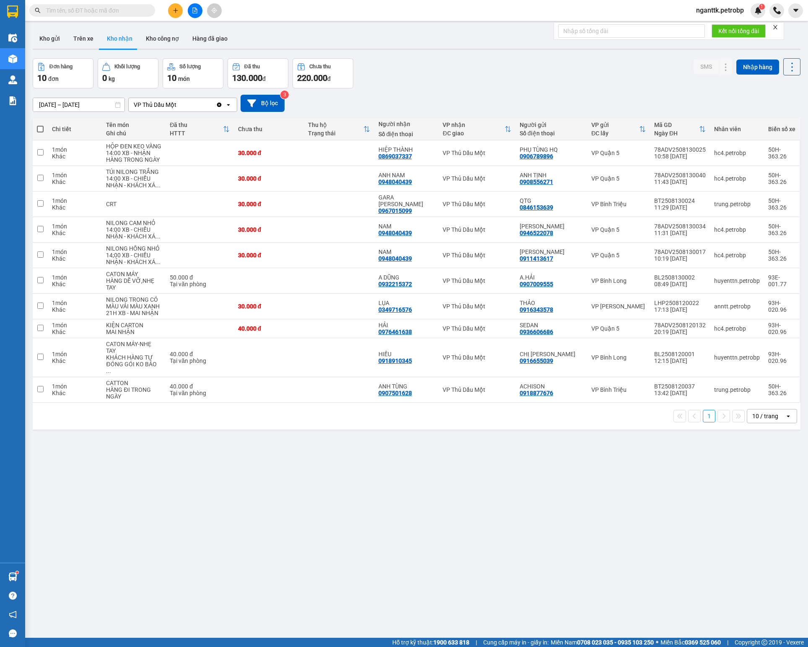
click at [178, 12] on icon "plus" at bounding box center [176, 11] width 6 height 6
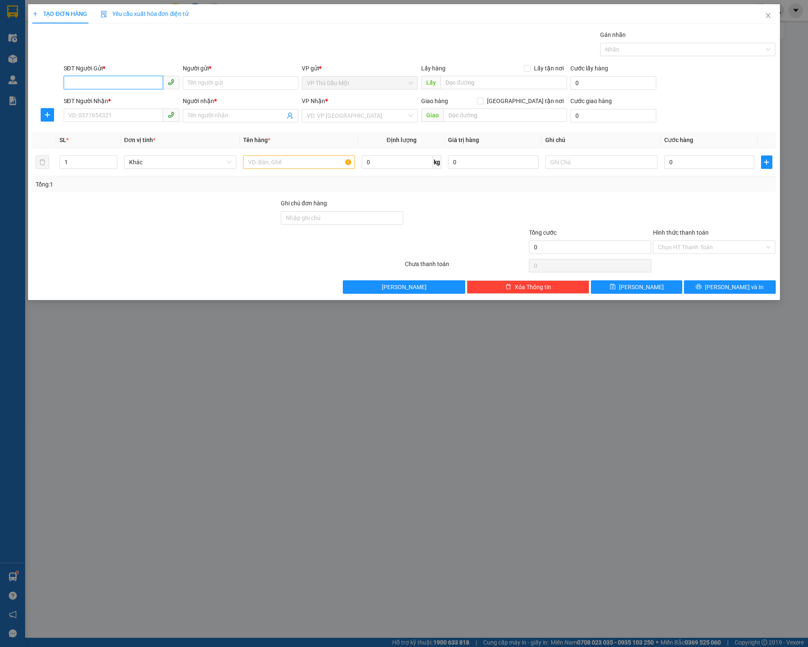
drag, startPoint x: 257, startPoint y: 22, endPoint x: 99, endPoint y: 91, distance: 172.7
click at [99, 89] on input "SĐT Người Gửi *" at bounding box center [113, 82] width 99 height 13
click at [41, 118] on span "plus" at bounding box center [47, 115] width 13 height 7
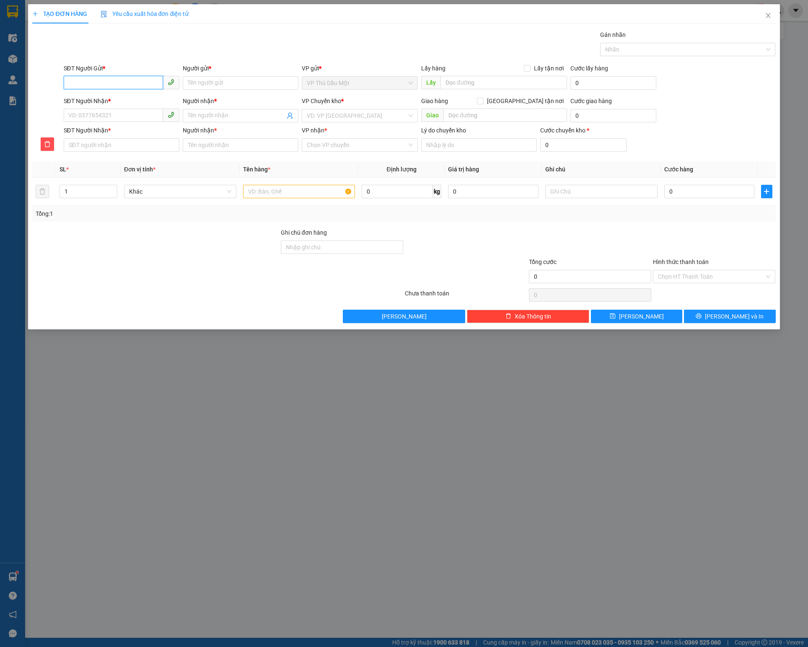
click at [82, 85] on input "SĐT Người Gửi *" at bounding box center [113, 82] width 99 height 13
click at [120, 102] on div "0973279239 - thịnh phát" at bounding box center [122, 101] width 106 height 9
type input "0973279239"
type input "thịnh phát"
type input "0986612957"
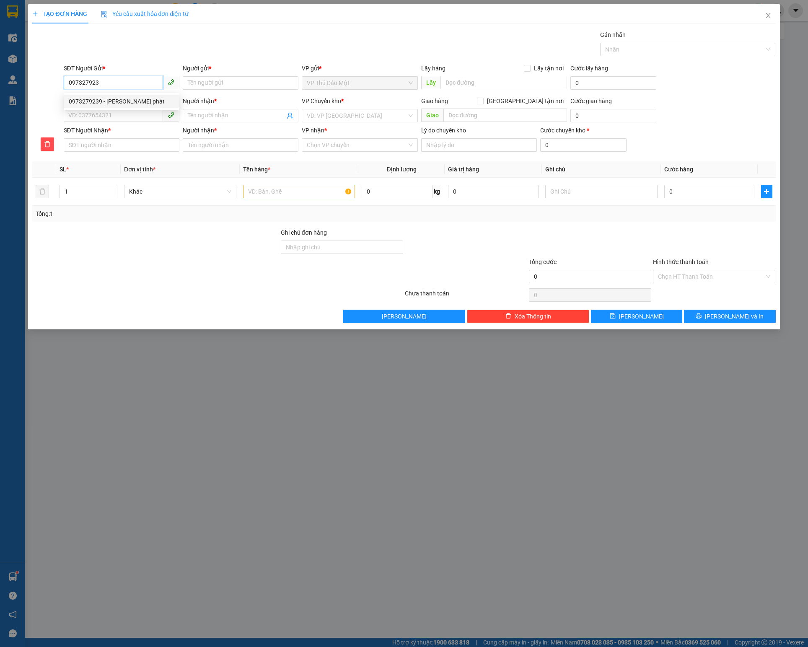
type input "ANH AN"
type input "GẦN NHÀ THỜ MINH HƯNG"
type input "0986612957"
type input "ANH AN"
type input "30.000"
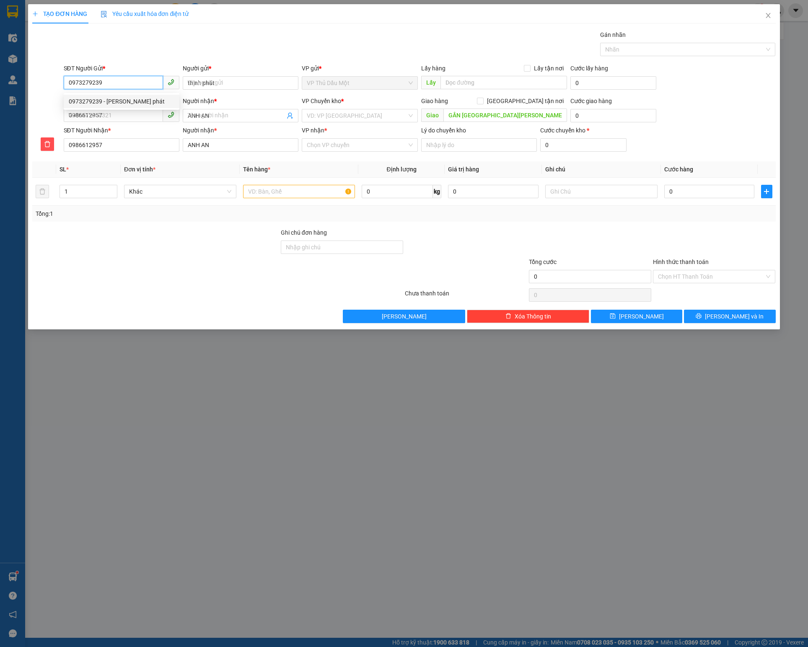
type input "30.000"
type input "0973279239"
click at [237, 73] on div "Người gửi *" at bounding box center [241, 68] width 116 height 9
click at [237, 76] on input "thịnh phát" at bounding box center [241, 82] width 116 height 13
click at [234, 83] on input "thịnh phát" at bounding box center [241, 82] width 116 height 13
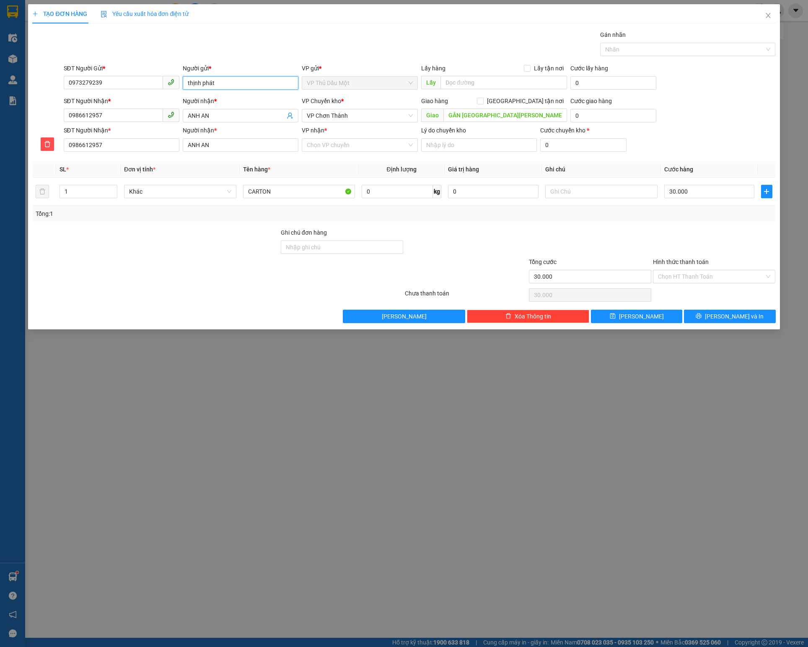
click at [234, 83] on input "thịnh phát" at bounding box center [241, 82] width 116 height 13
type input "t"
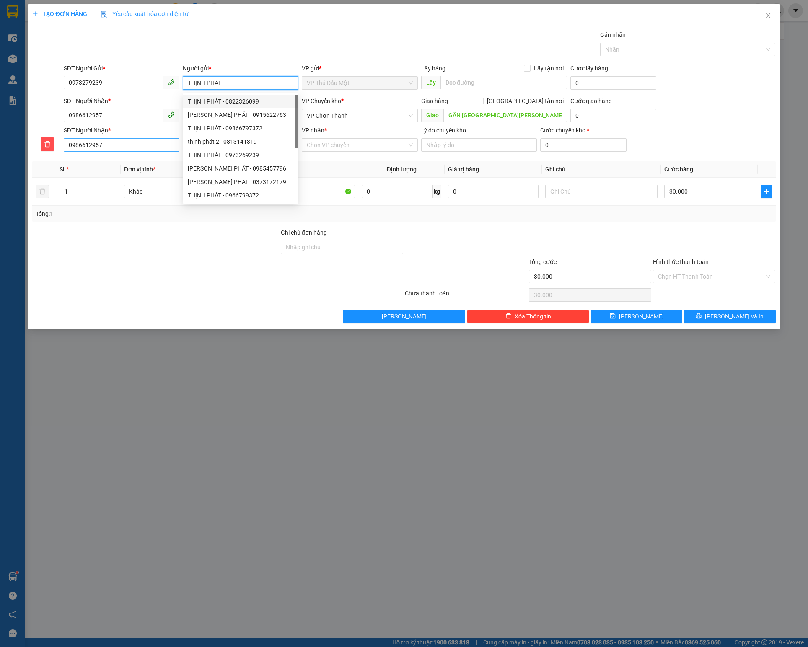
type input "THỊNH PHÁT"
click at [129, 152] on input "0986612957" at bounding box center [122, 144] width 116 height 13
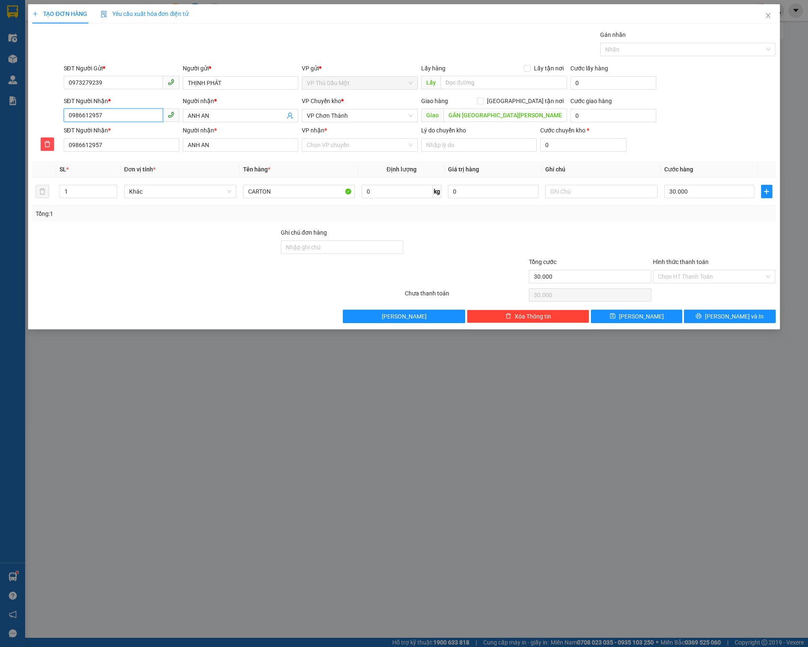
click at [130, 120] on input "0986612957" at bounding box center [113, 115] width 99 height 13
click at [122, 118] on input "SĐT Người Nhận *" at bounding box center [113, 115] width 99 height 13
type input "0"
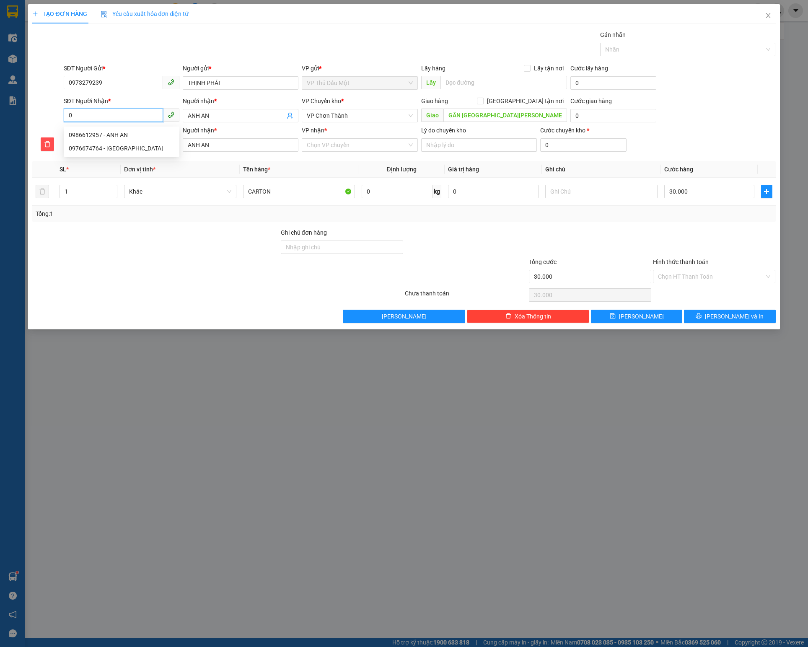
type input "09"
type input "097"
type input "0973"
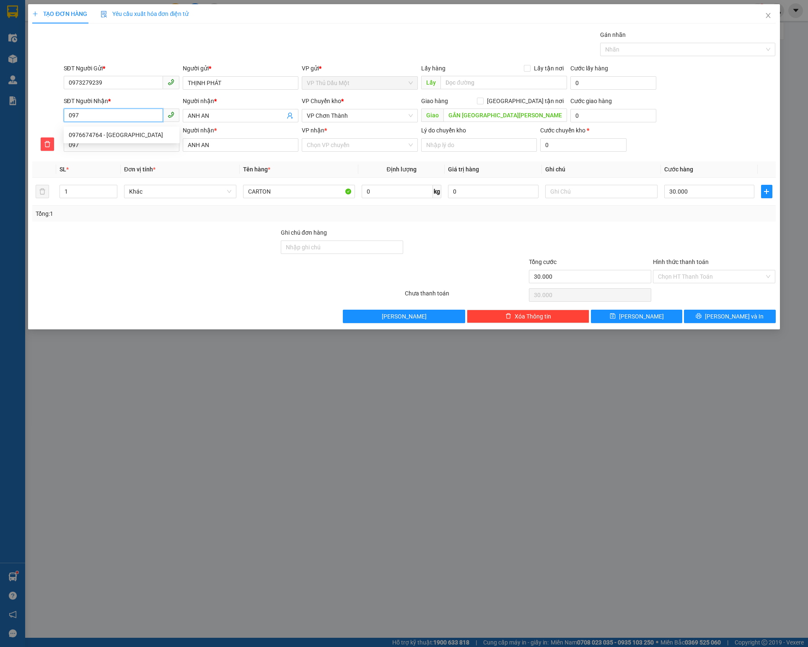
type input "0973"
type input "09732"
type input "097327"
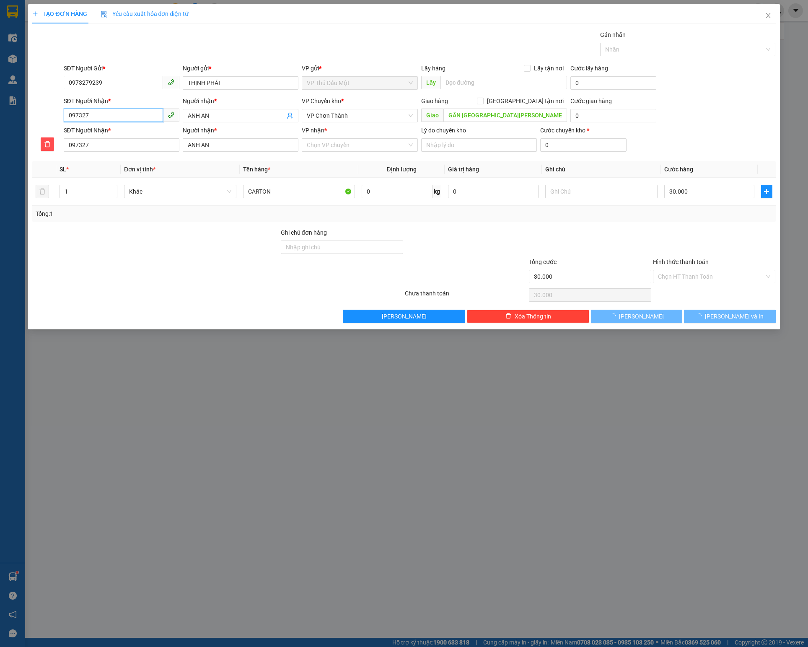
type input "0973279"
type input "09732792"
type input "097327923"
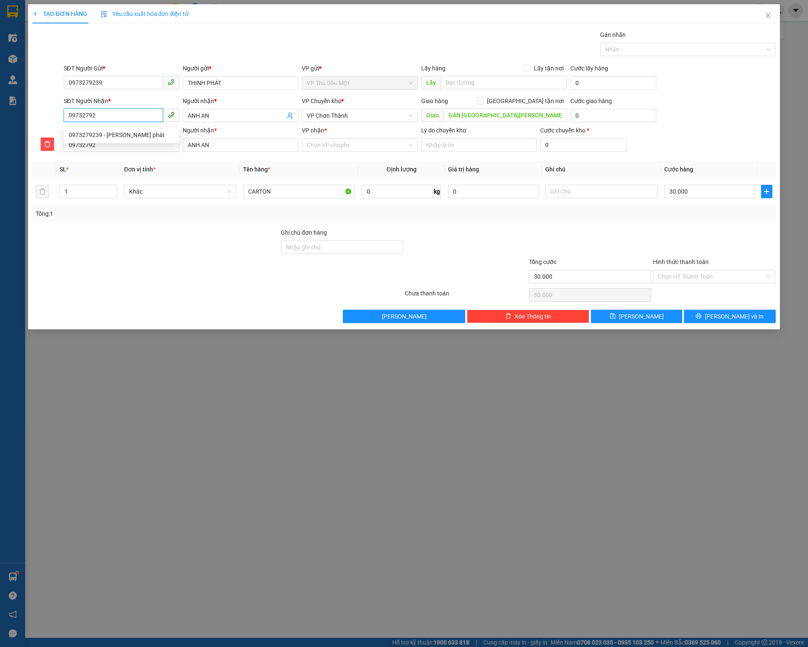
type input "097327923"
click at [104, 135] on div "0973279239 - thịnh phát" at bounding box center [122, 134] width 106 height 9
type input "0973279239"
type input "thịnh phát"
type input "0973279239"
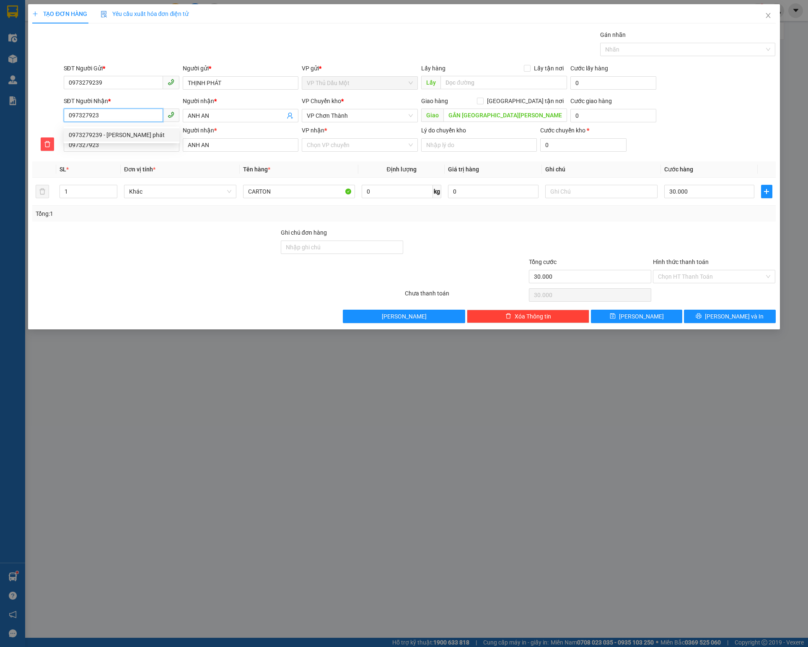
type input "thịnh phát"
type input "0973279239"
click at [113, 84] on input "0973279239" at bounding box center [113, 82] width 99 height 13
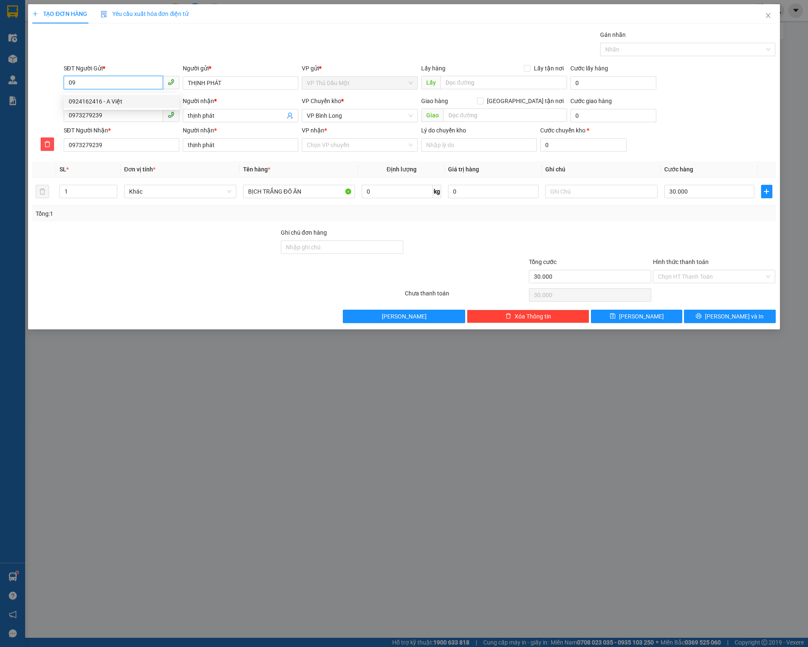
click at [117, 103] on div "0924162416 - A Việt" at bounding box center [122, 101] width 106 height 9
type input "0924162416"
type input "A Việt"
click at [345, 113] on span "VP Bình Long" at bounding box center [360, 115] width 106 height 13
type input "0924162416"
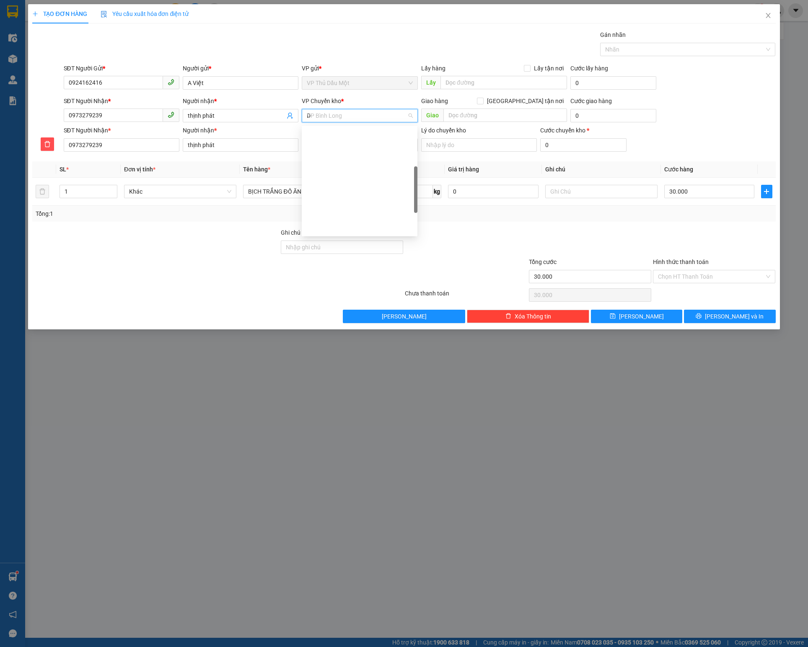
type input "D"
type input "Đ"
click at [330, 223] on div "VP Đồng Xoài" at bounding box center [360, 227] width 116 height 13
click at [340, 145] on input "VP nhận *" at bounding box center [357, 145] width 100 height 13
type input "BI"
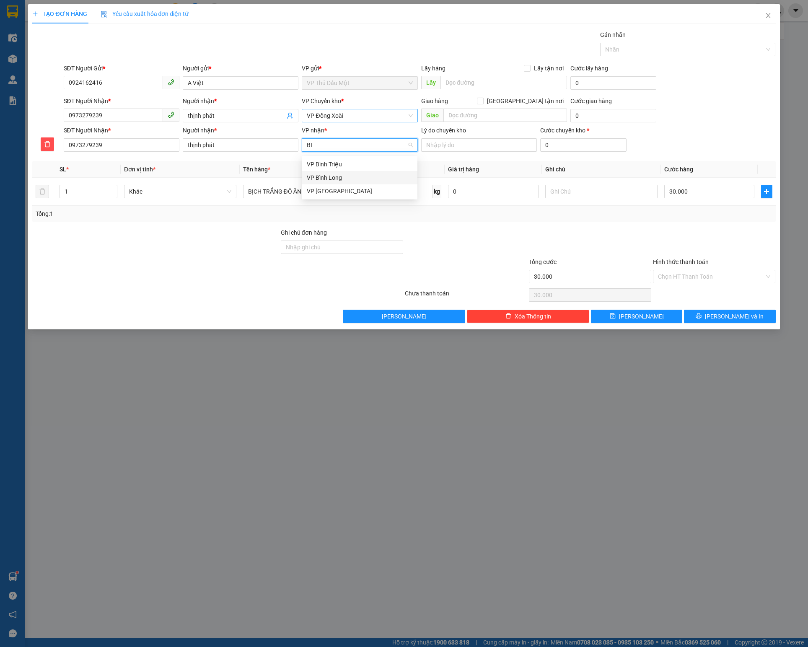
click at [343, 175] on div "VP Bình Long" at bounding box center [360, 177] width 106 height 9
click at [309, 192] on input "BỊCH TRẮNG ĐỒ ĂN" at bounding box center [299, 191] width 112 height 13
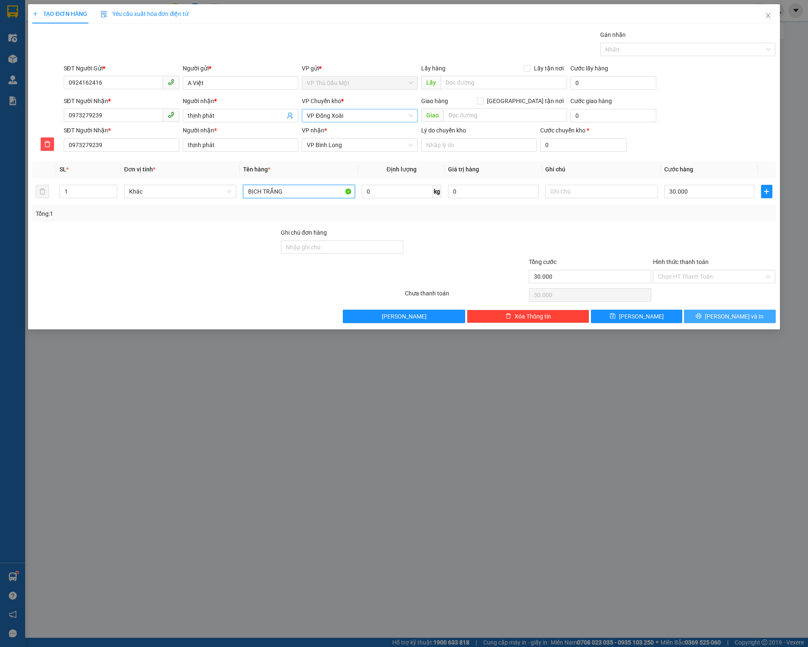
type input "BỊCH TRẮNG"
click at [702, 319] on icon "printer" at bounding box center [699, 316] width 6 height 6
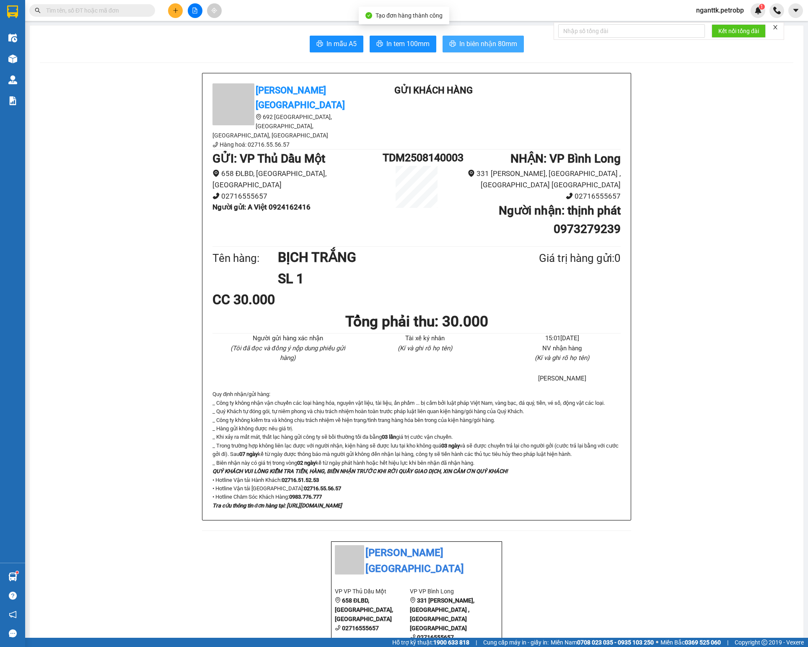
click at [483, 52] on button "In biên nhận 80mm" at bounding box center [483, 44] width 81 height 17
click at [394, 37] on button "In tem 100mm" at bounding box center [403, 44] width 67 height 17
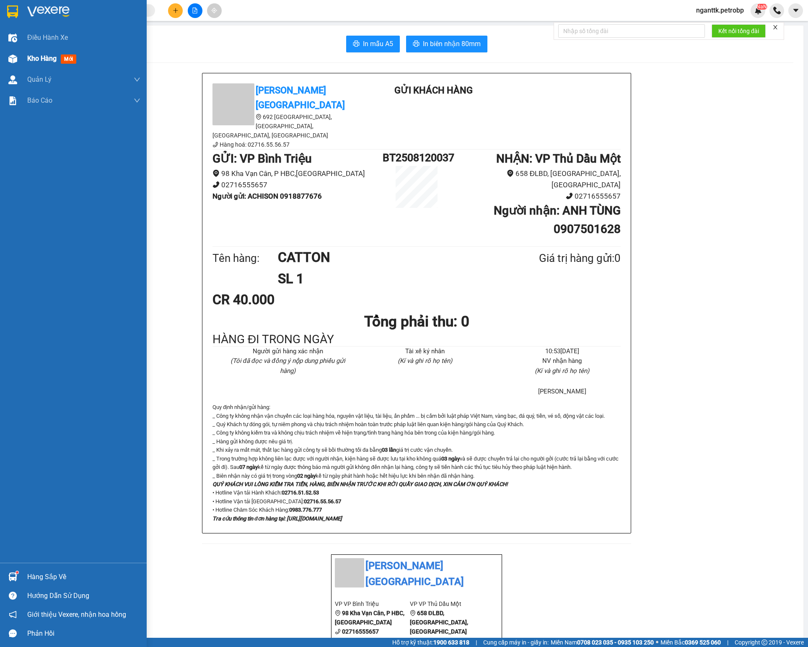
click at [29, 64] on div "Kho hàng mới" at bounding box center [53, 58] width 52 height 10
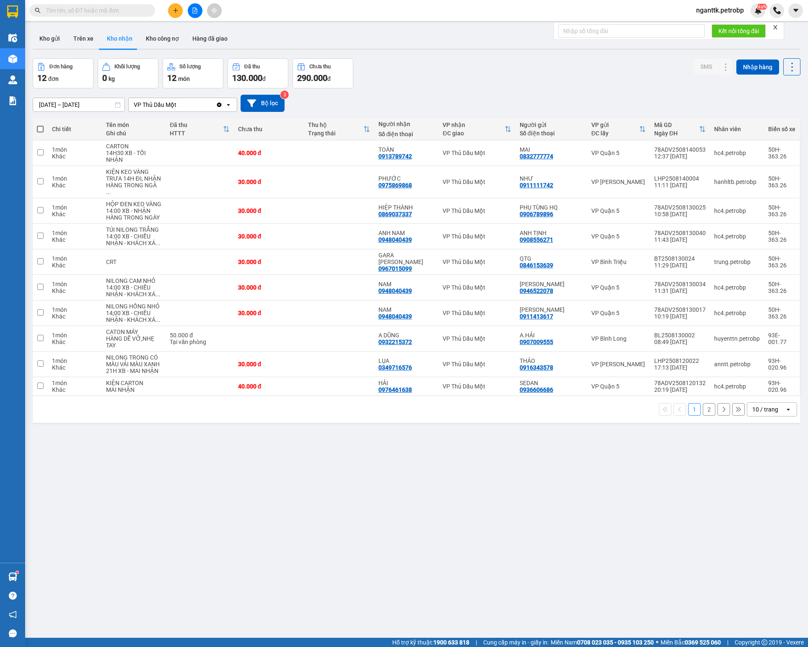
click at [98, 6] on input "text" at bounding box center [95, 10] width 99 height 9
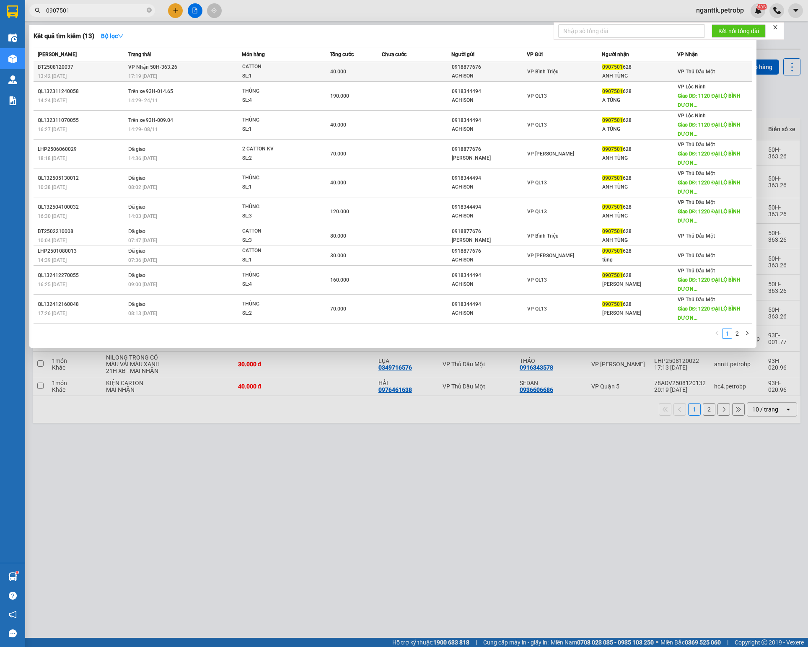
type input "0907501"
click at [184, 71] on td "VP Nhận 50H-363.26 17:19 - 12/08" at bounding box center [184, 72] width 116 height 20
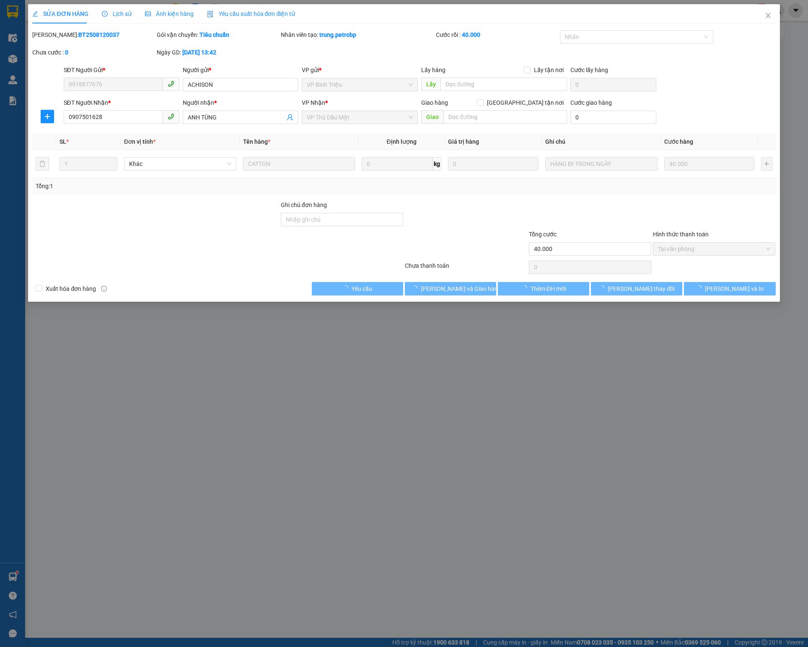
type input "0918877676"
type input "ACHISON"
type input "0907501628"
type input "ANH TÙNG"
type input "40.000"
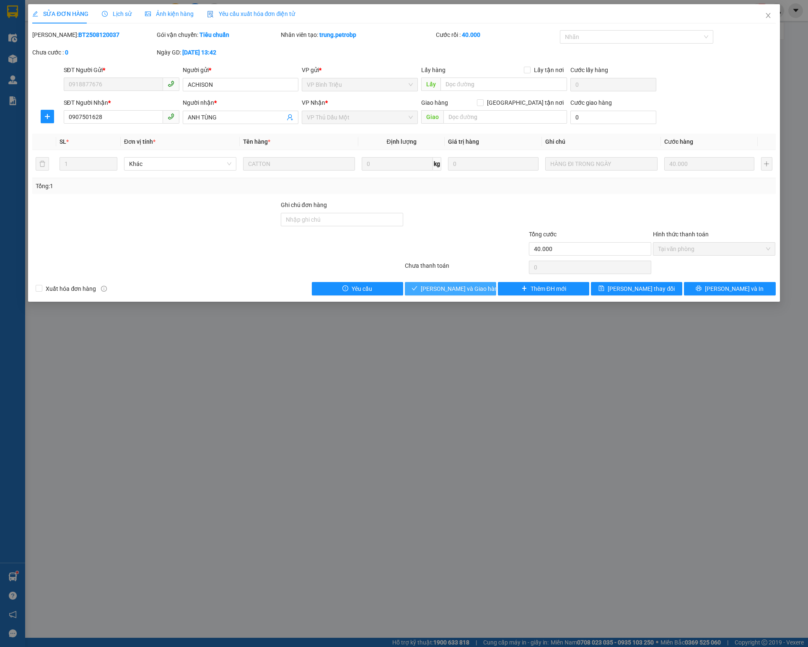
click at [418, 291] on icon "check" at bounding box center [415, 288] width 6 height 6
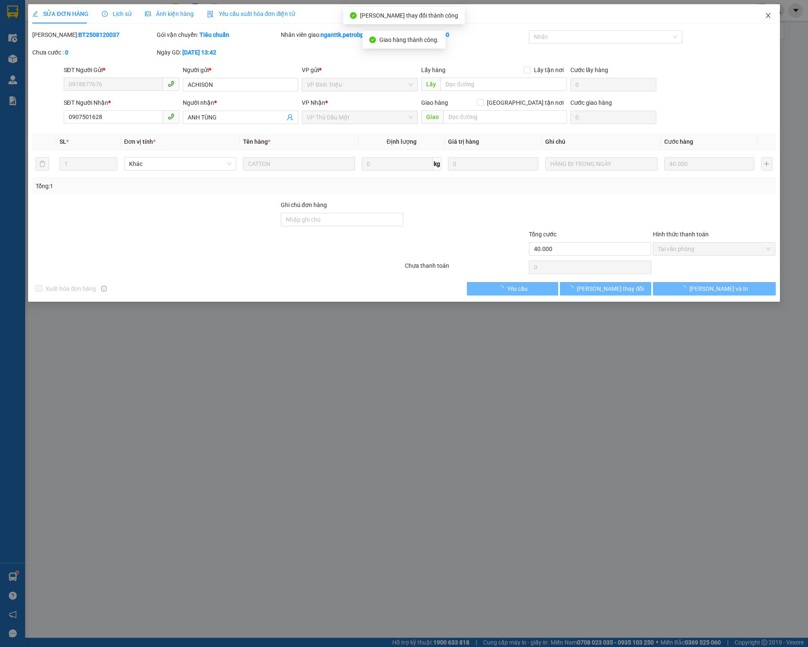
click at [763, 19] on span "Close" at bounding box center [768, 15] width 23 height 23
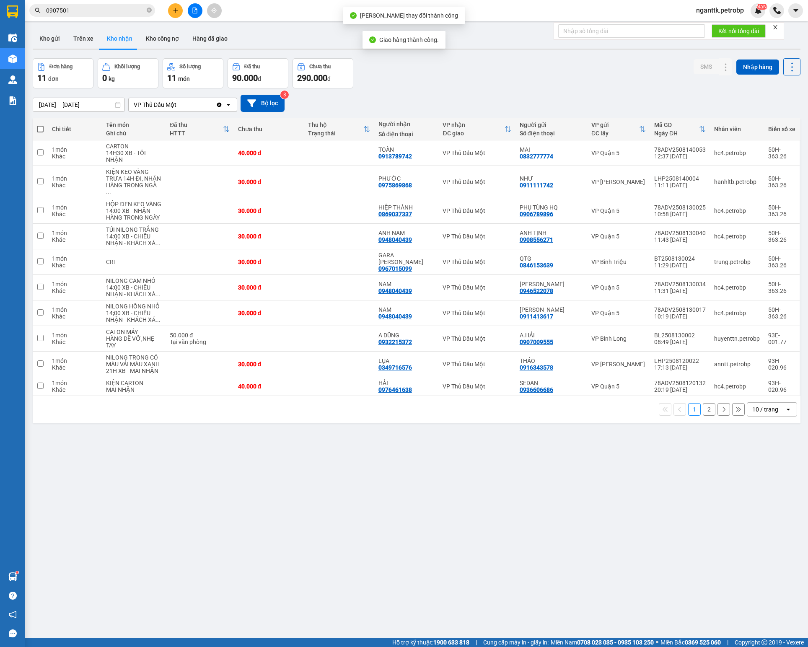
click at [61, 49] on div at bounding box center [417, 49] width 768 height 1
click at [60, 41] on button "Kho gửi" at bounding box center [50, 39] width 34 height 20
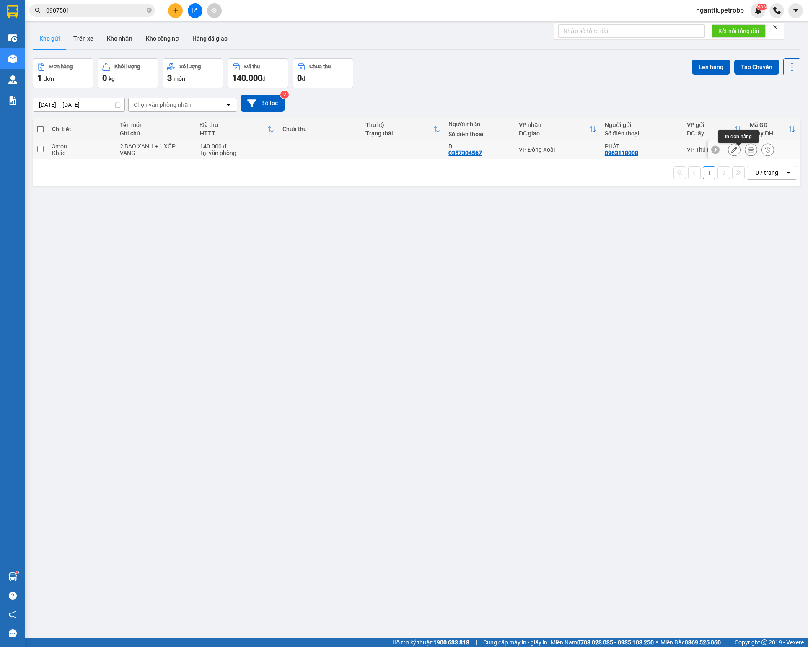
click at [745, 154] on button at bounding box center [751, 150] width 12 height 15
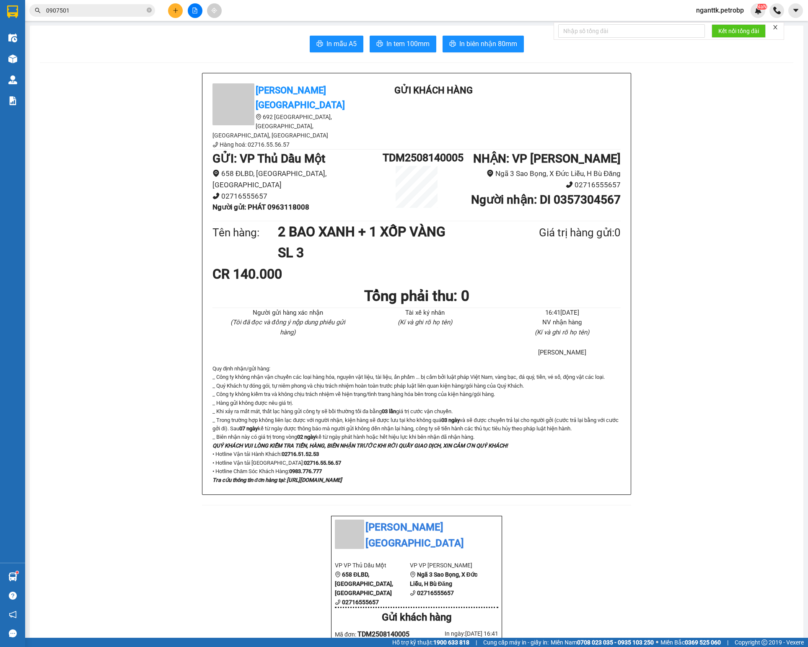
click at [388, 45] on span "In tem 100mm" at bounding box center [407, 44] width 43 height 10
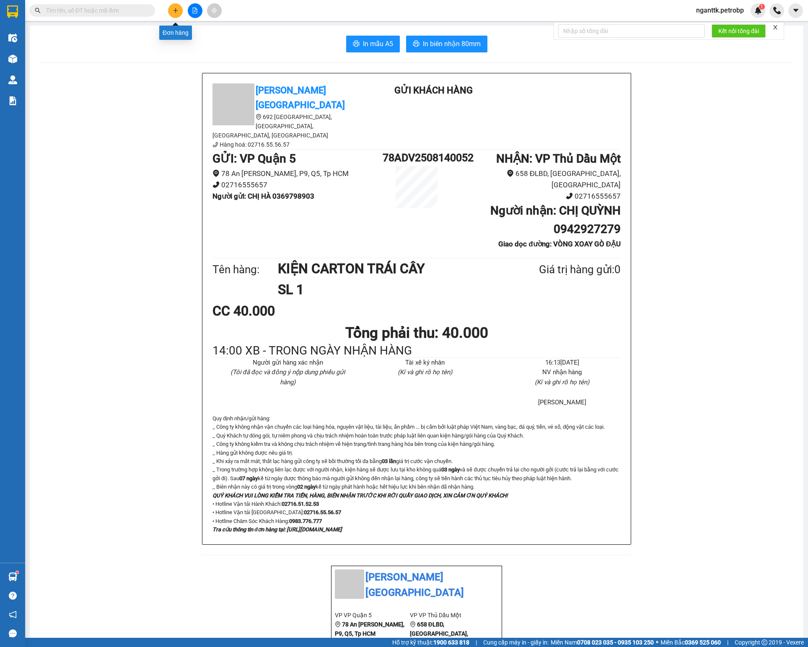
click at [170, 13] on button at bounding box center [175, 10] width 15 height 15
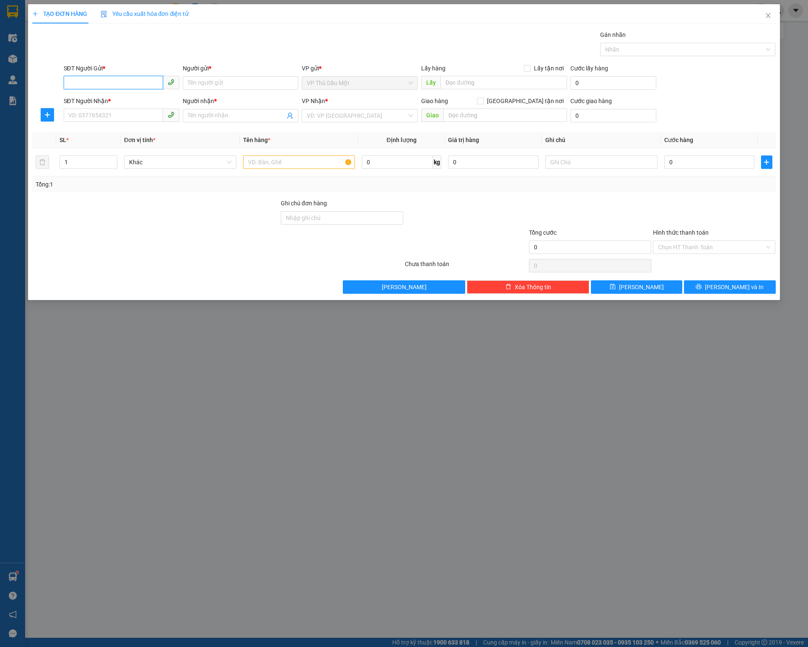
click at [96, 79] on input "SĐT Người Gửi *" at bounding box center [113, 82] width 99 height 13
type input "0707945858"
click at [103, 105] on div "0707945858 - TÚ" at bounding box center [122, 101] width 106 height 9
type input "TÚ"
type input "0911739697"
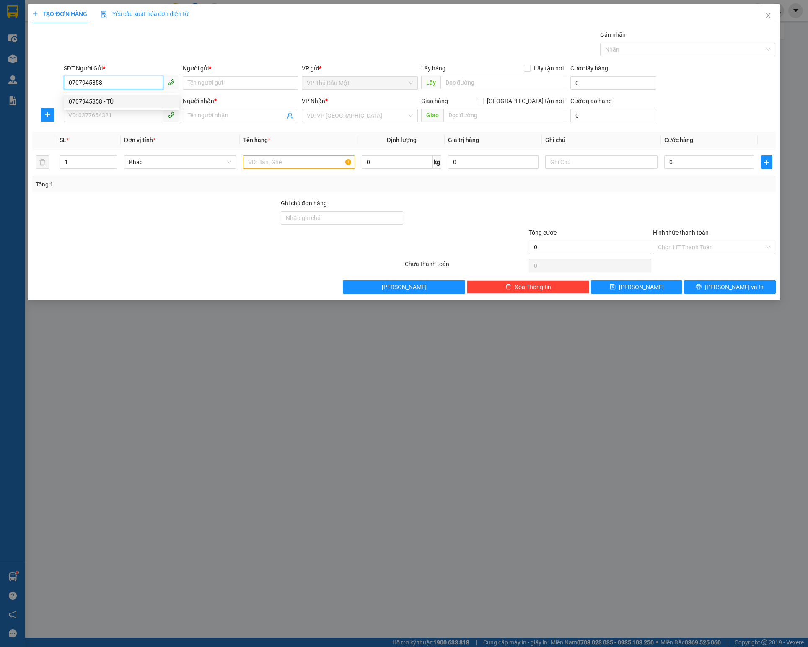
type input "CHI CHÂU"
type input "60.000"
type input "0707945858"
click at [725, 165] on input "60.000" at bounding box center [709, 162] width 91 height 13
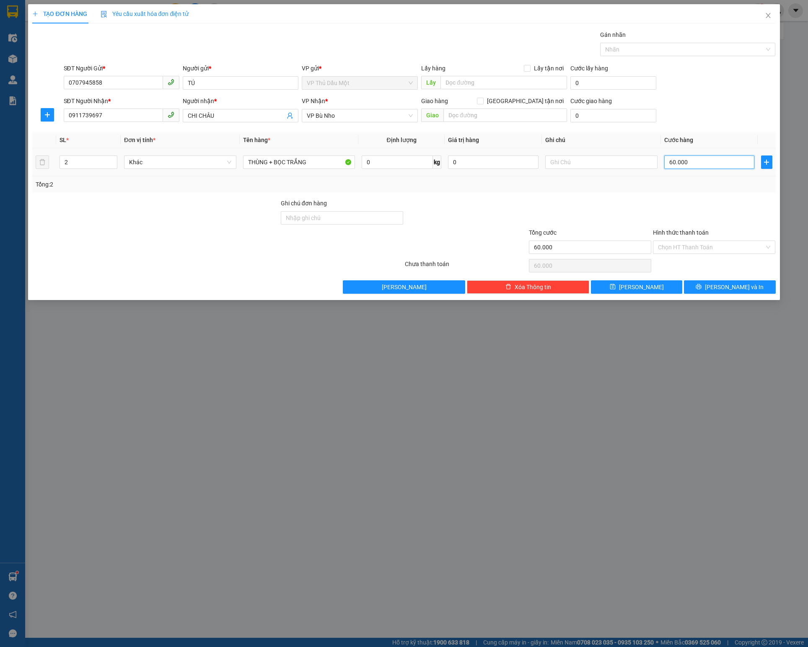
type input "5"
type input "50"
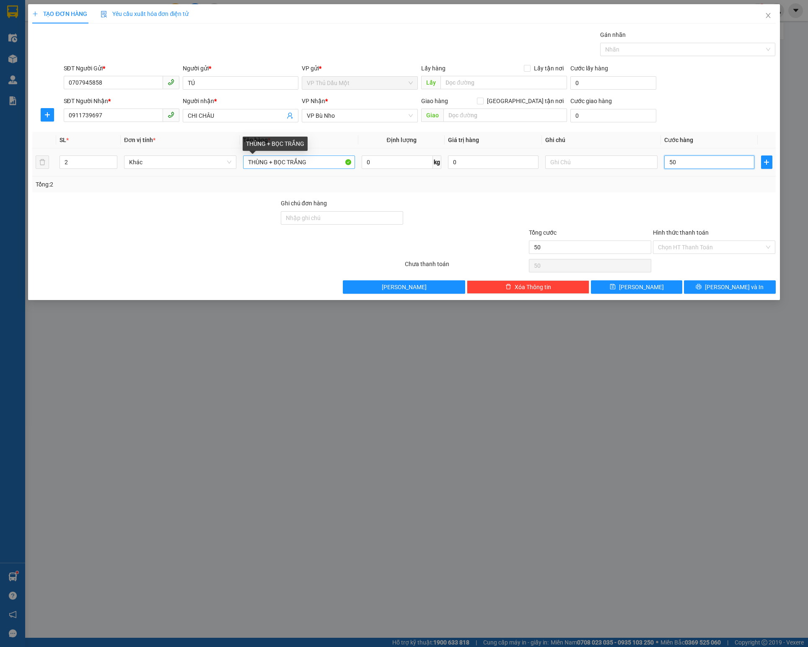
type input "50"
type input "50.000"
click at [277, 167] on input "THÙNG + BỌC TRẮNG" at bounding box center [299, 162] width 112 height 13
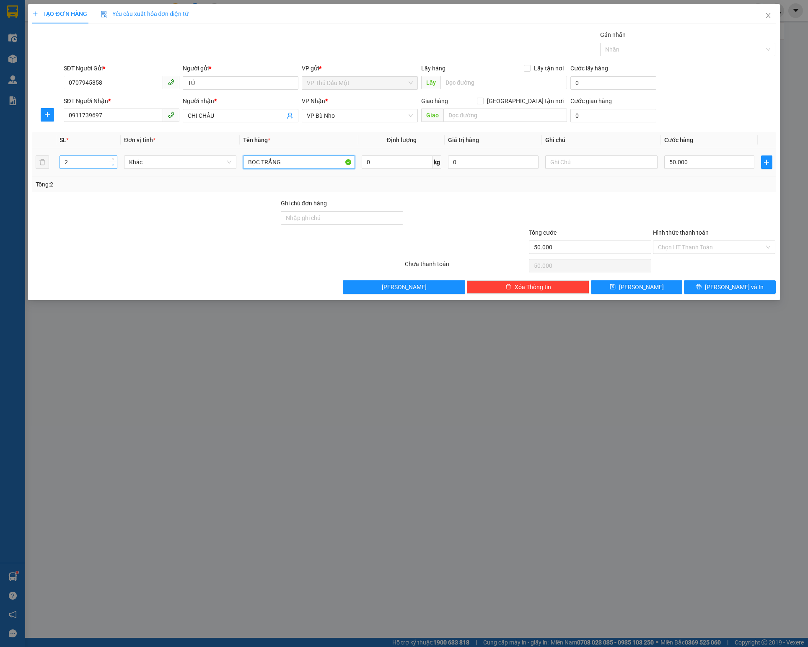
type input "BỌC TRẮNG"
type input "1"
click at [113, 166] on icon "down" at bounding box center [113, 164] width 3 height 3
click at [740, 300] on div "TẠO ĐƠN HÀNG Yêu cầu xuất hóa đơn điện tử Transit Pickup Surcharge Ids Transit …" at bounding box center [404, 152] width 752 height 296
type input "0"
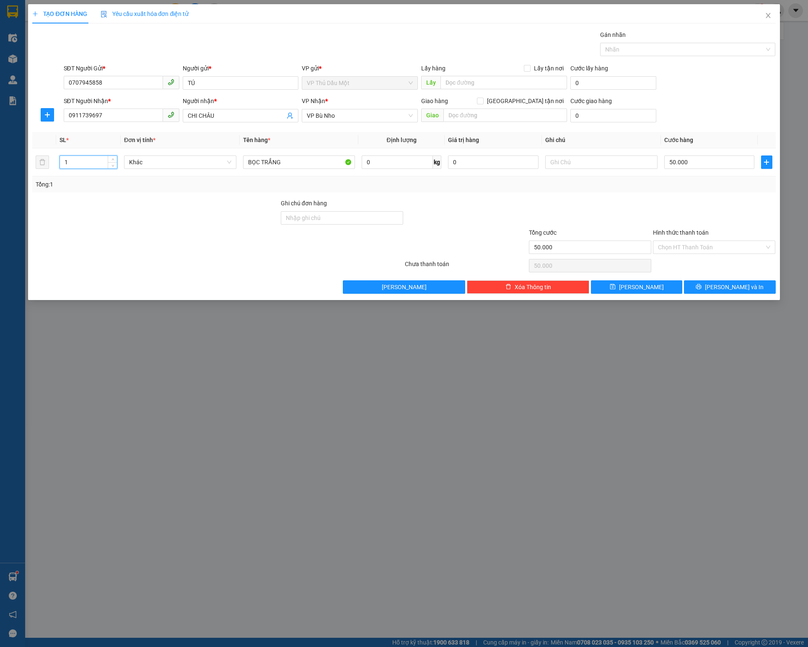
type input "0"
click at [729, 290] on span "Lưu và In" at bounding box center [734, 287] width 59 height 9
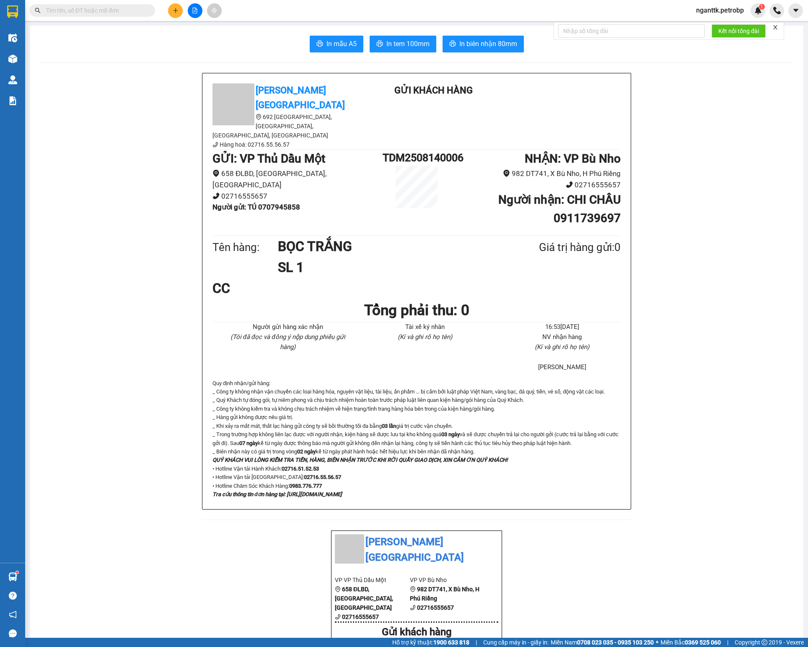
click at [262, 203] on b "Người gửi : TÚ 0707945858" at bounding box center [257, 207] width 88 height 8
click at [274, 203] on b "Người gửi : TÚ 0707945858" at bounding box center [257, 207] width 88 height 8
copy b "0707945858"
click at [169, 8] on button at bounding box center [175, 10] width 15 height 15
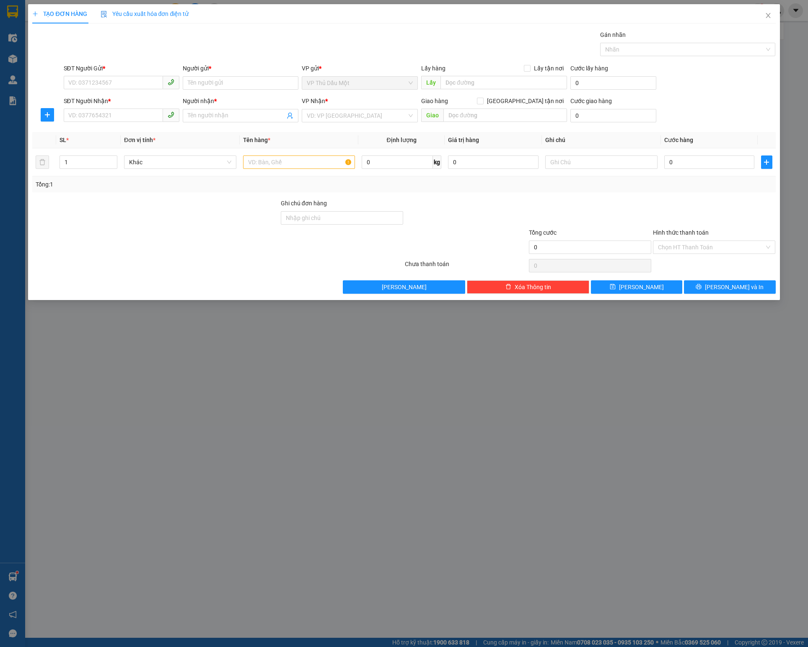
click at [83, 75] on div "SĐT Người Gửi *" at bounding box center [122, 70] width 116 height 13
drag, startPoint x: 83, startPoint y: 75, endPoint x: 81, endPoint y: 82, distance: 6.9
click at [81, 82] on input "SĐT Người Gửi *" at bounding box center [113, 82] width 99 height 13
click at [72, 82] on input "SĐT Người Gửi *" at bounding box center [113, 82] width 99 height 13
paste input "0707945858"
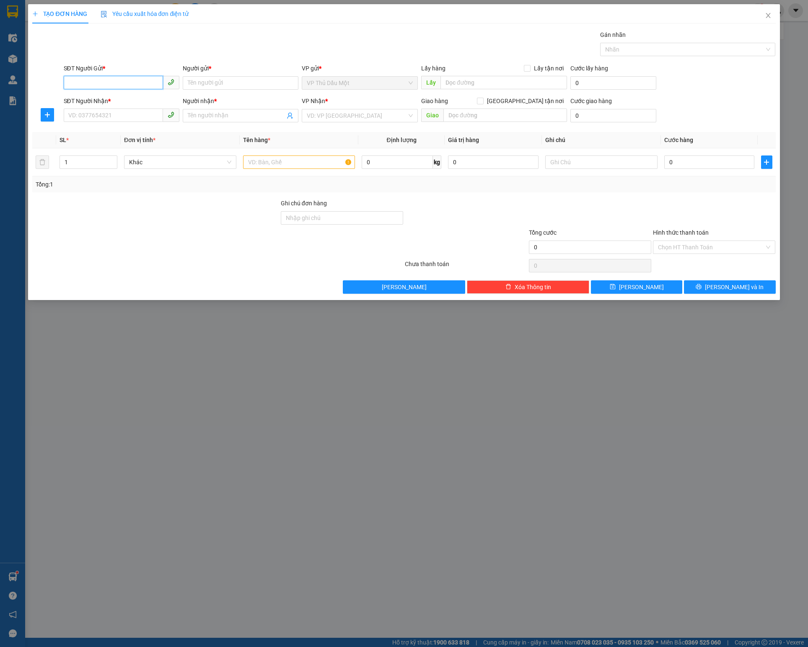
type input "0707945858"
click at [99, 100] on div "0707945858 - TÚ" at bounding box center [122, 101] width 106 height 9
type input "TÚ"
type input "0911739697"
type input "CHI CHÂU"
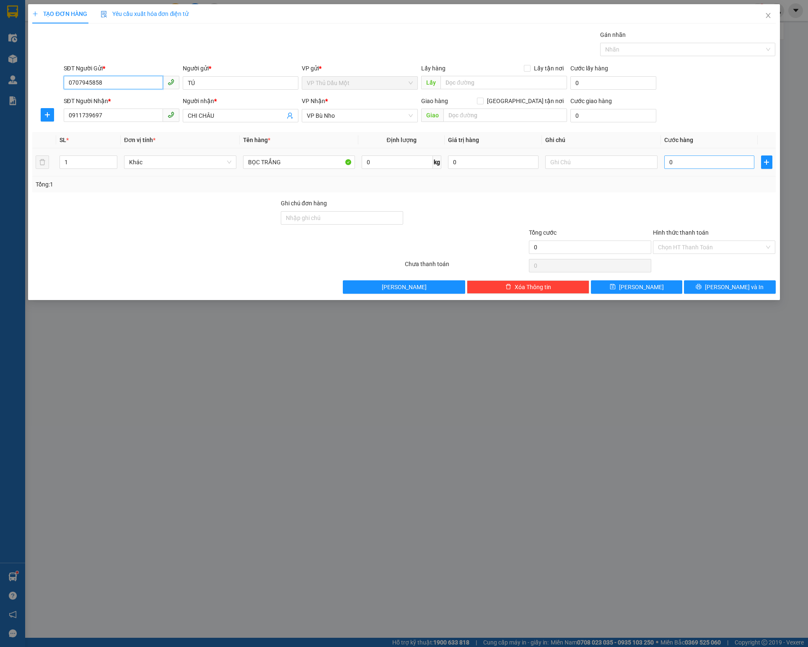
type input "0707945858"
click at [691, 167] on input "0" at bounding box center [709, 162] width 91 height 13
type input "5"
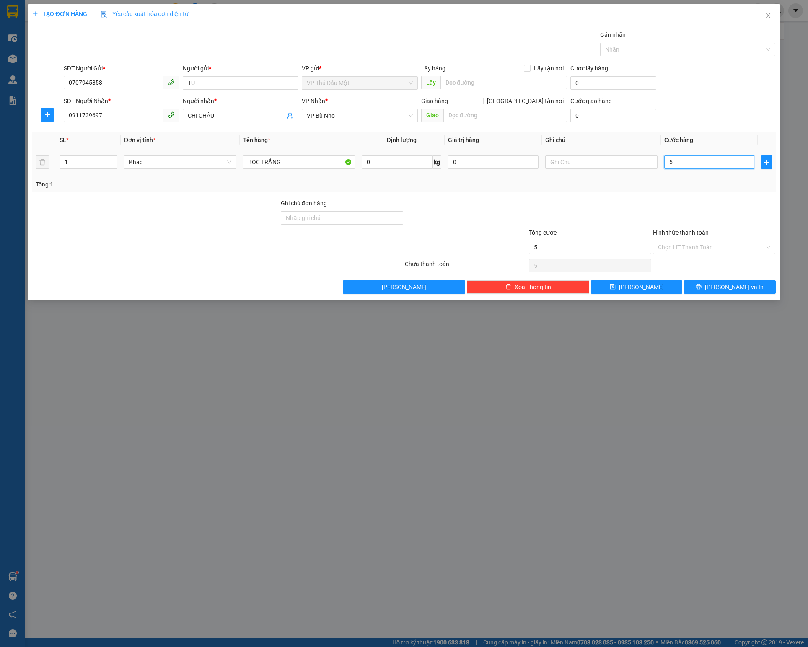
type input "50"
type input "50.000"
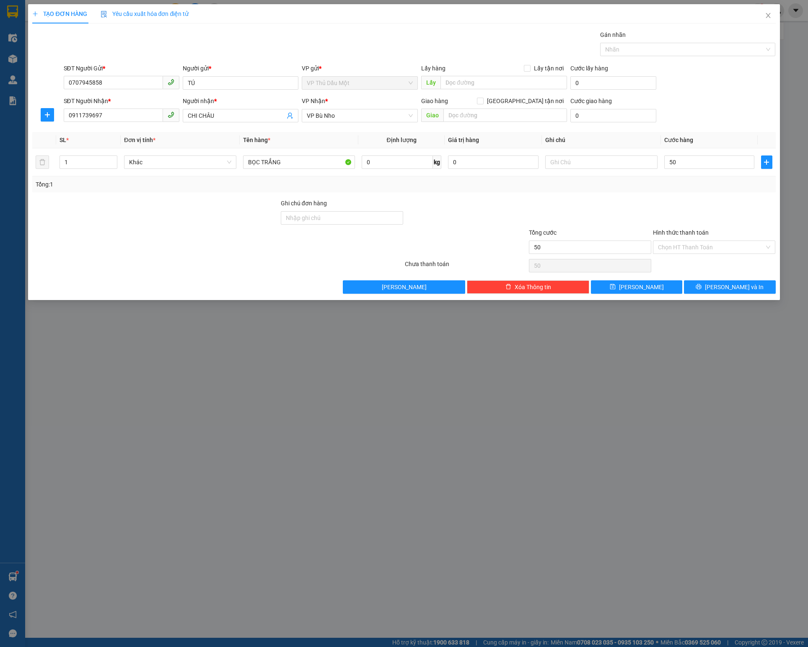
type input "50.000"
click at [644, 210] on div at bounding box center [590, 213] width 124 height 29
click at [724, 292] on span "Lưu và In" at bounding box center [734, 287] width 59 height 9
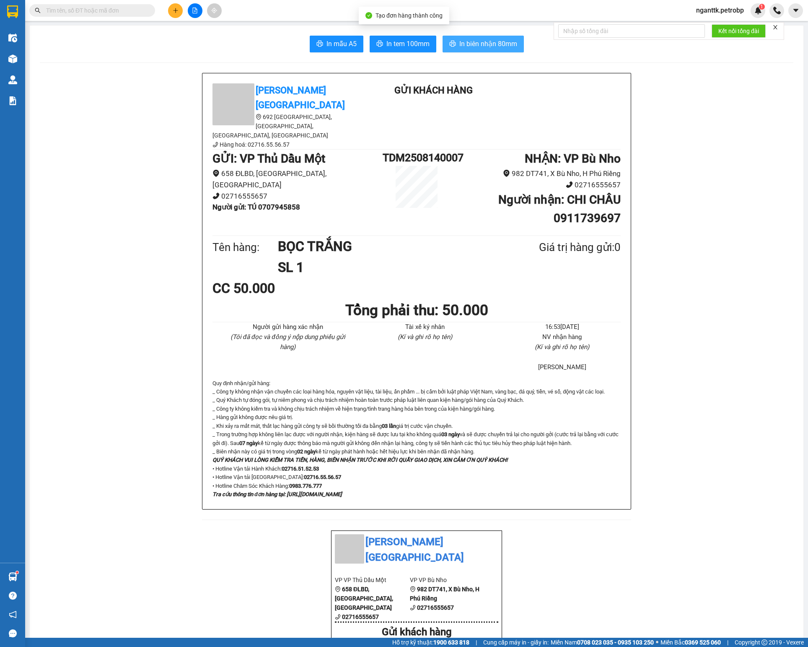
click at [484, 47] on span "In biên nhận 80mm" at bounding box center [488, 44] width 58 height 10
click at [387, 51] on button "In tem 100mm" at bounding box center [403, 44] width 67 height 17
click at [416, 46] on span "In tem 100mm" at bounding box center [407, 44] width 43 height 10
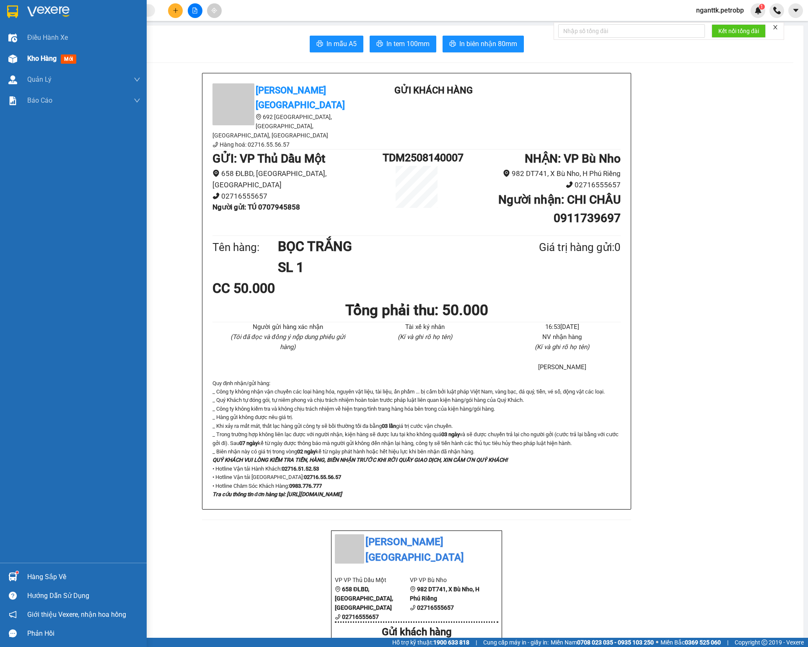
click at [31, 61] on span "Kho hàng" at bounding box center [41, 58] width 29 height 8
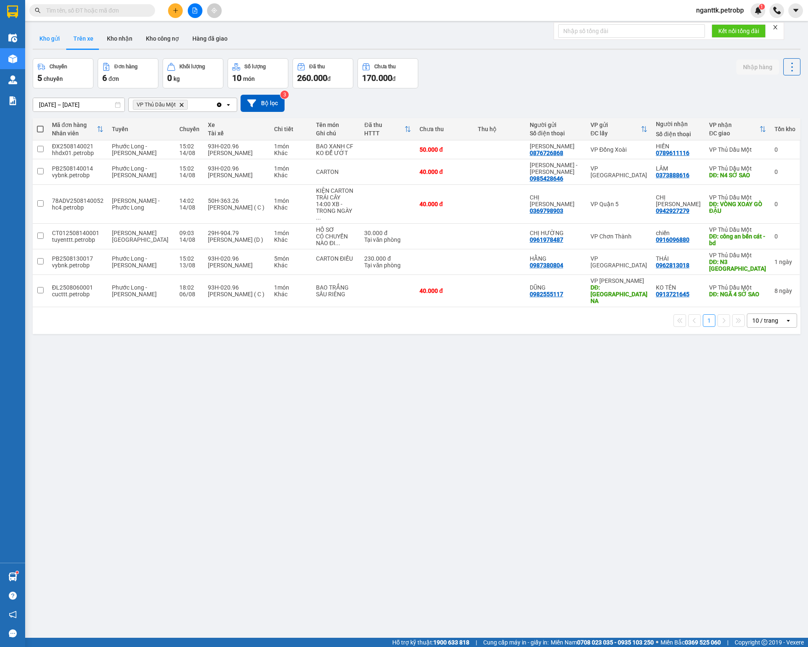
click at [38, 39] on button "Kho gửi" at bounding box center [50, 39] width 34 height 20
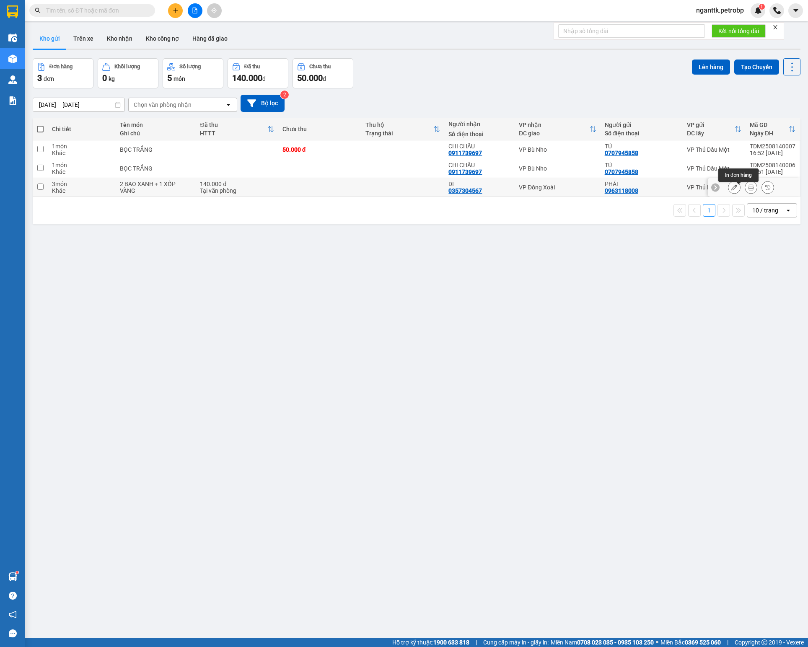
click at [748, 190] on icon at bounding box center [751, 187] width 6 height 6
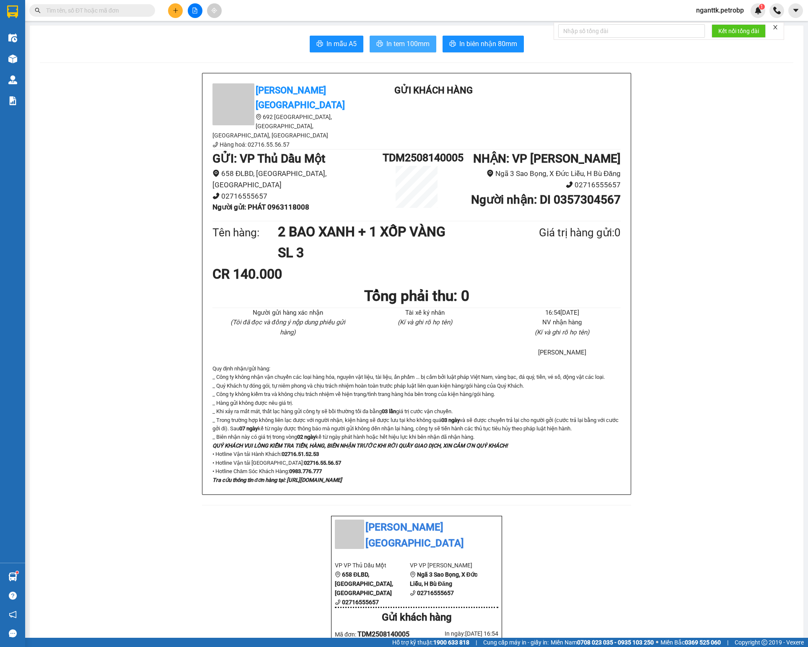
click at [388, 45] on span "In tem 100mm" at bounding box center [407, 44] width 43 height 10
click at [385, 50] on button "In tem 100mm" at bounding box center [403, 44] width 67 height 17
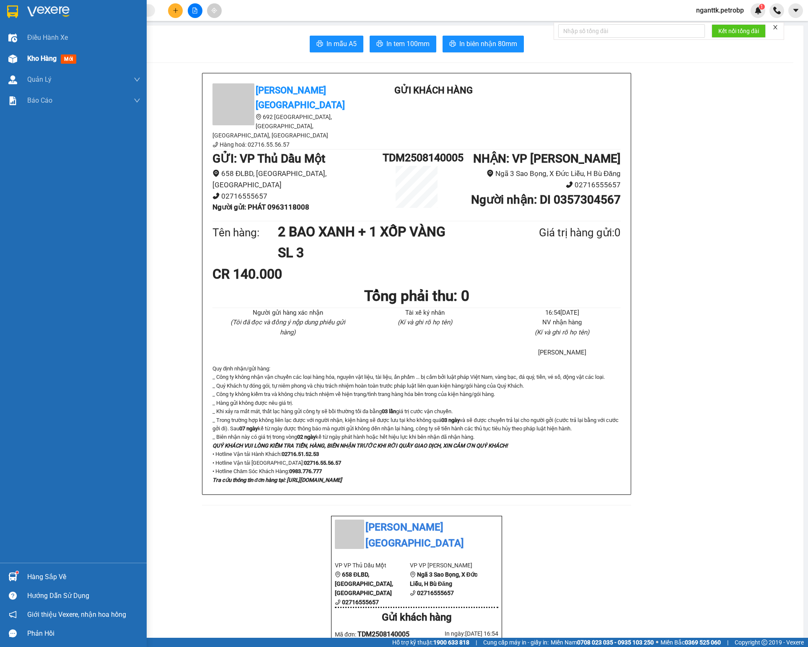
click at [19, 60] on div at bounding box center [12, 59] width 15 height 15
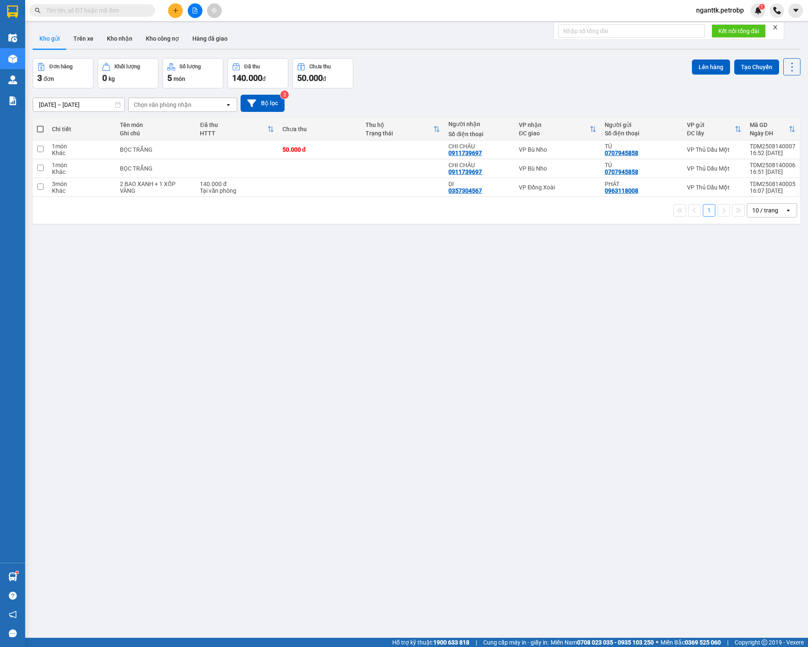
click at [56, 38] on button "Kho gửi" at bounding box center [50, 39] width 34 height 20
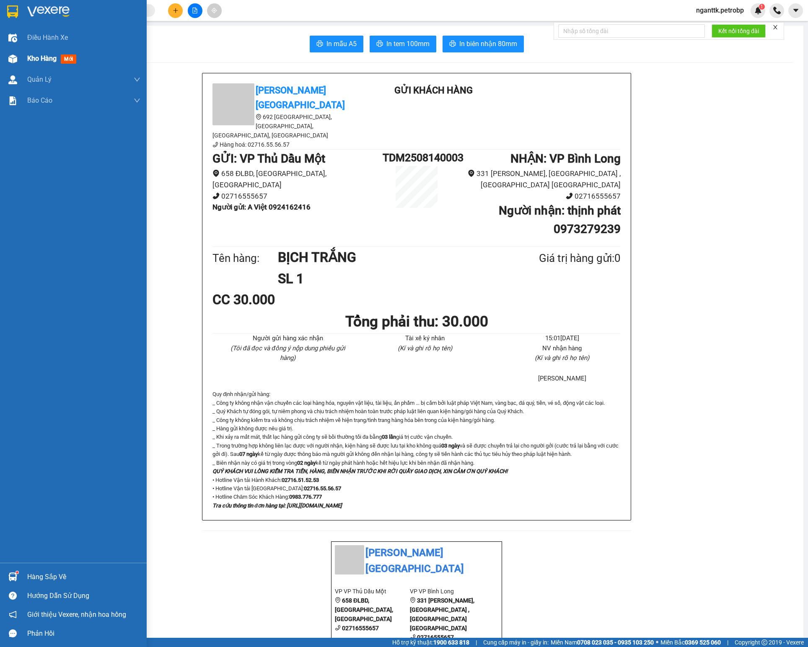
click at [12, 57] on img at bounding box center [12, 58] width 9 height 9
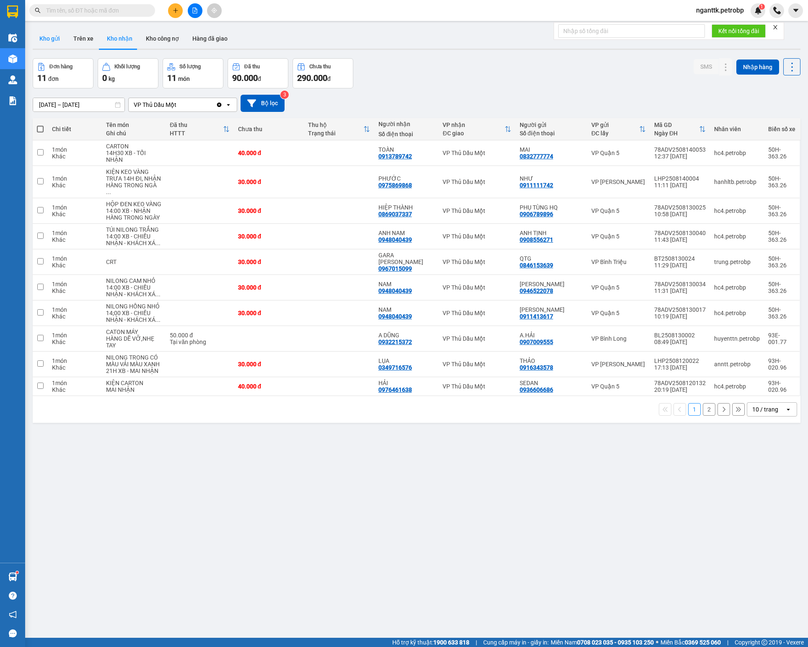
click at [46, 34] on button "Kho gửi" at bounding box center [50, 39] width 34 height 20
